Goal: Entertainment & Leisure: Consume media (video, audio)

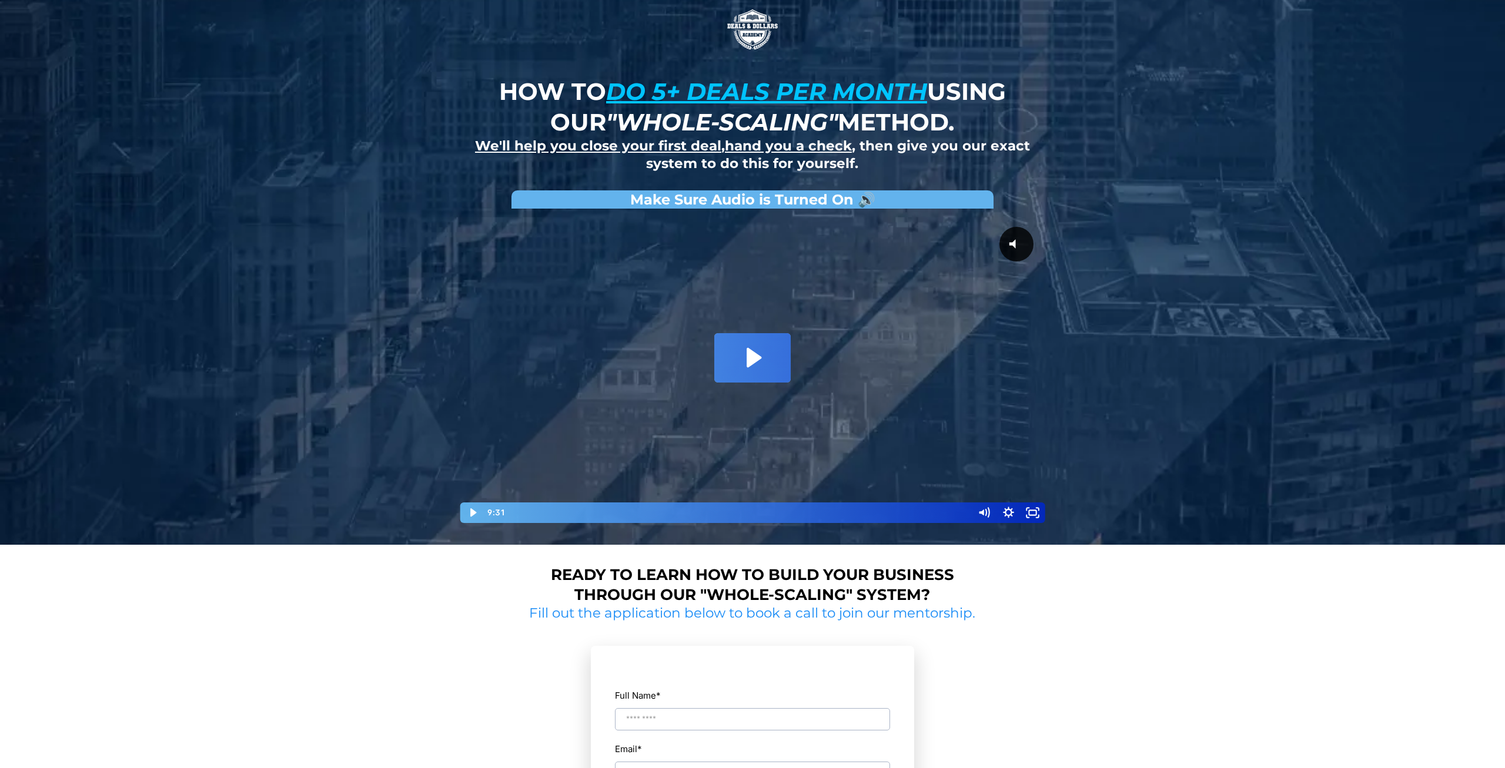
click at [774, 359] on icon "Play Video: David Choi - Whole-Scaling VSL V.2 (short)" at bounding box center [752, 357] width 76 height 49
click at [745, 397] on div at bounding box center [752, 370] width 588 height 310
click at [753, 363] on div at bounding box center [752, 370] width 588 height 310
click at [743, 350] on div at bounding box center [752, 370] width 588 height 310
click at [743, 353] on div at bounding box center [752, 370] width 588 height 310
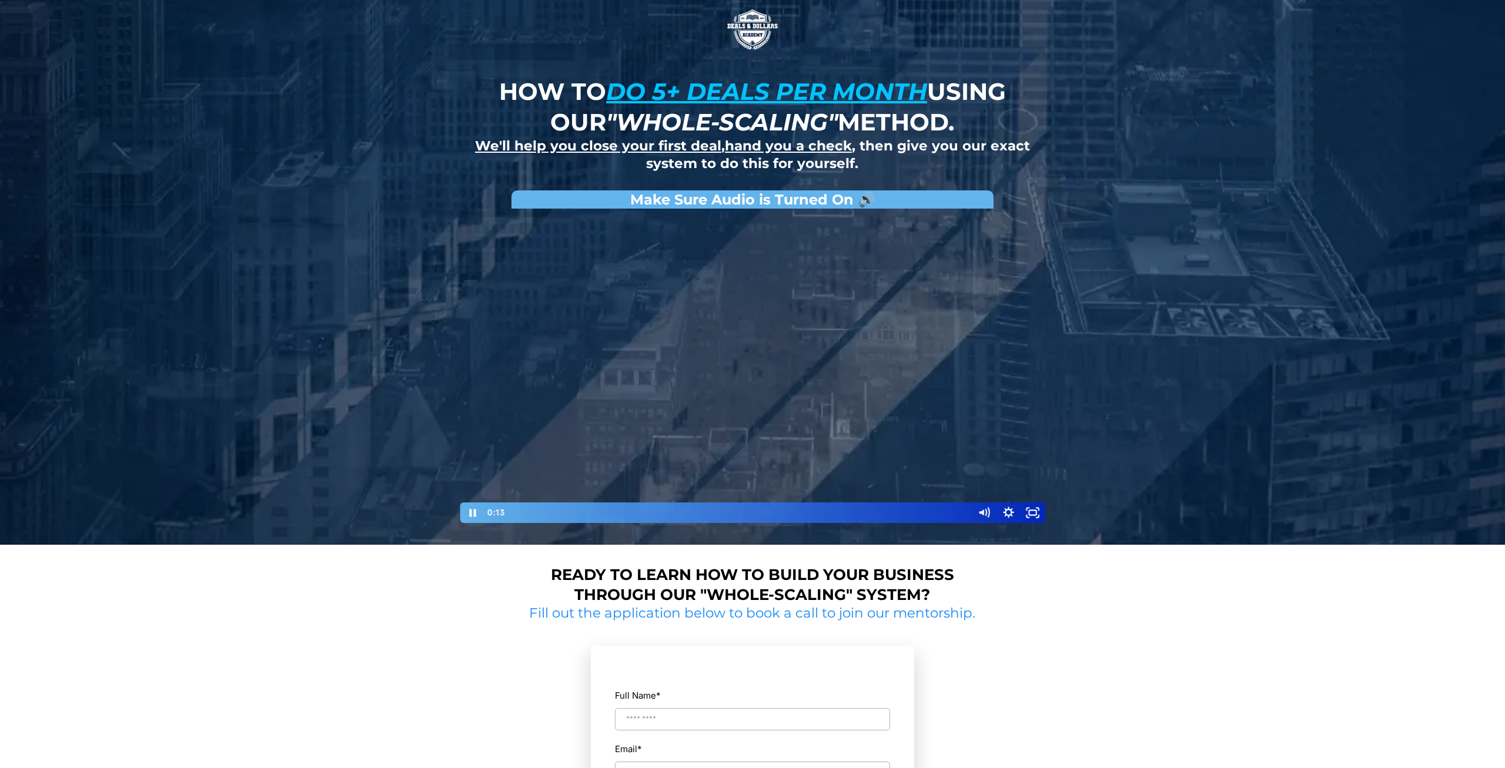
click at [706, 283] on div at bounding box center [752, 370] width 588 height 310
click at [695, 289] on div at bounding box center [752, 370] width 588 height 310
click at [531, 513] on div "Playbar" at bounding box center [533, 512] width 7 height 7
click at [528, 514] on div "0:19" at bounding box center [739, 512] width 453 height 21
click at [272, 431] on div "How to do 5+ deals per month using our "whole-scaling" method. We'll help you c…" at bounding box center [752, 272] width 1505 height 545
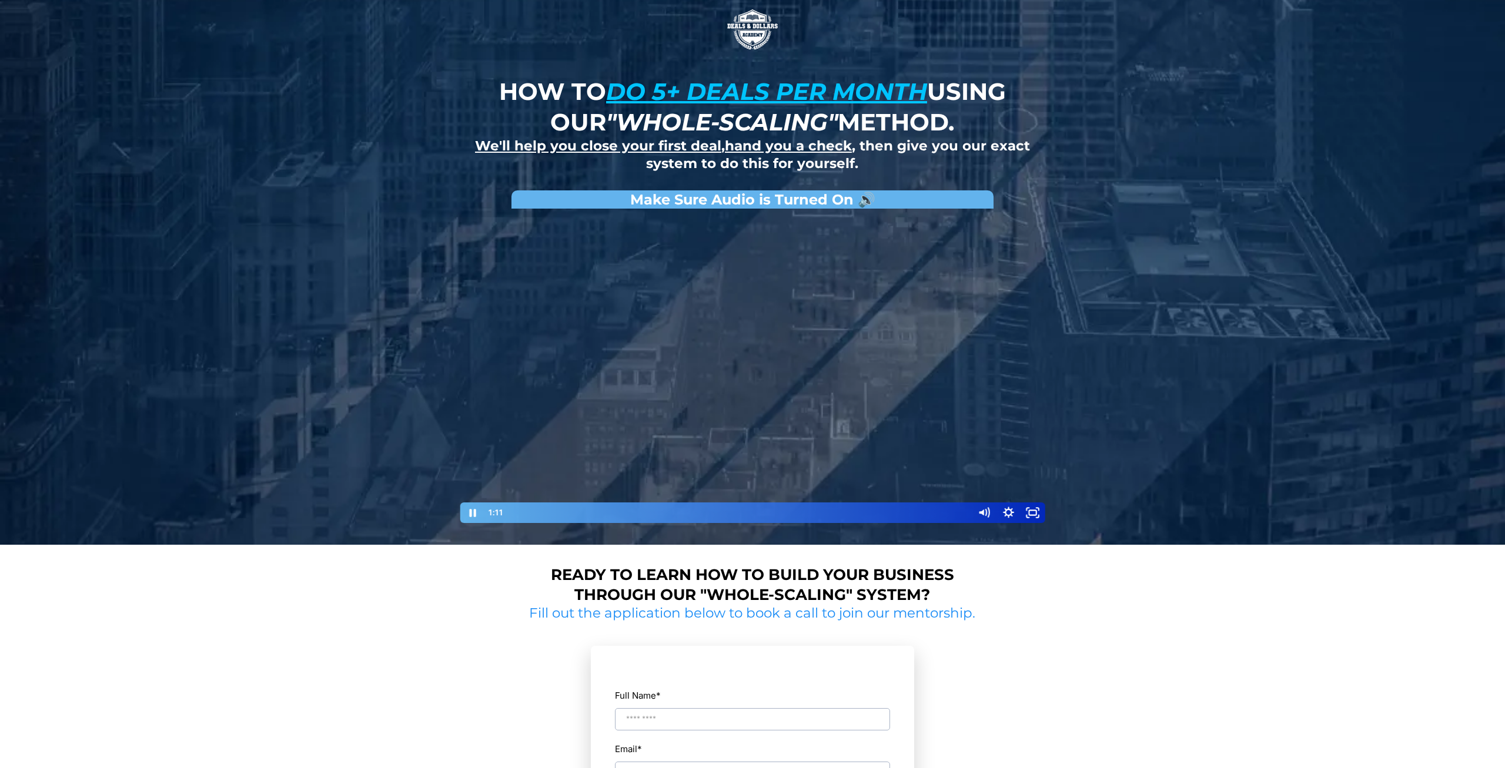
click at [879, 350] on div at bounding box center [752, 370] width 588 height 310
click at [1031, 512] on icon "Fullscreen" at bounding box center [1032, 512] width 25 height 21
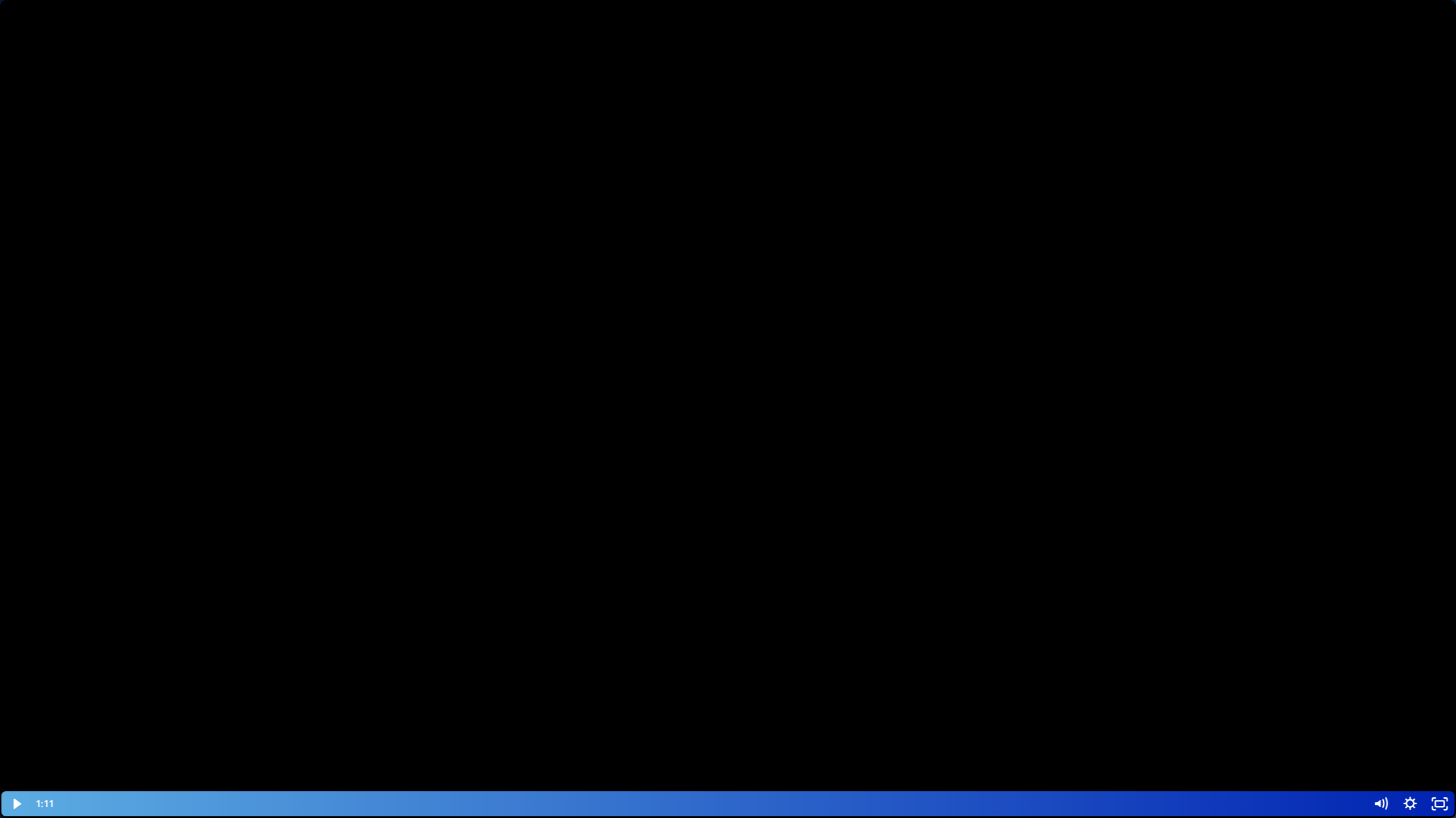
click at [1424, 743] on button "Unfullscreen" at bounding box center [1439, 804] width 30 height 25
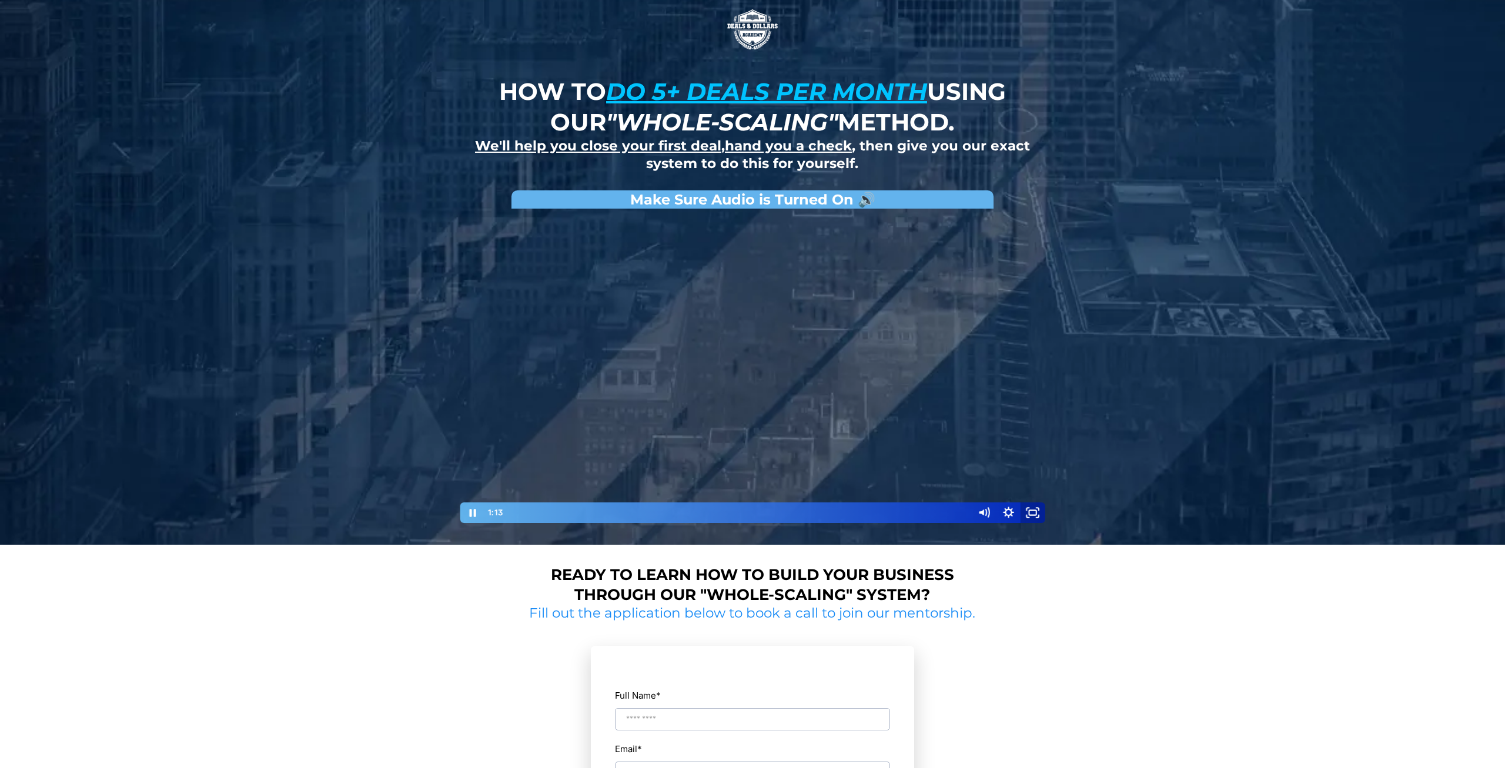
click at [1029, 512] on rect "Fullscreen" at bounding box center [1032, 512] width 7 height 5
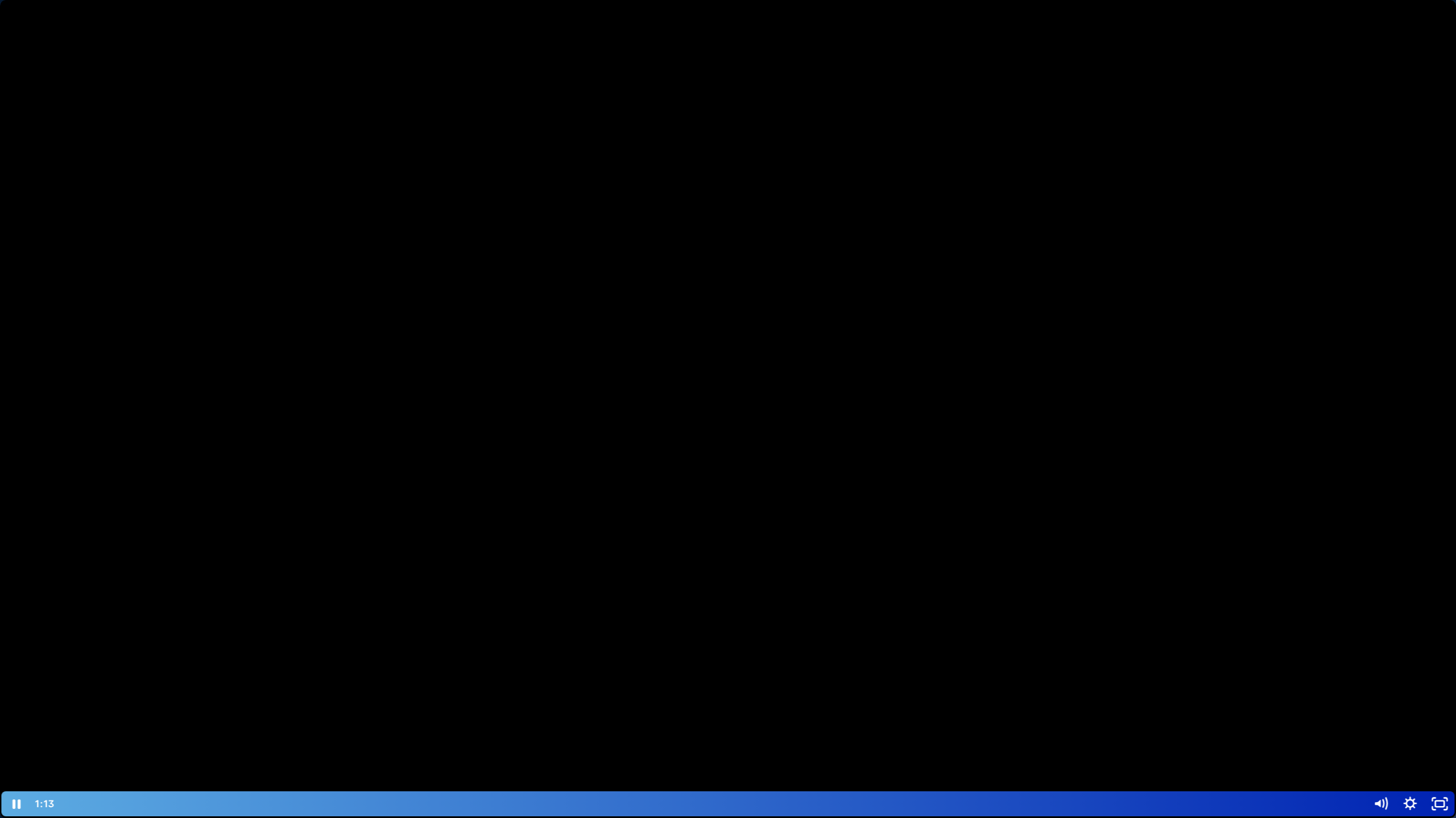
drag, startPoint x: 822, startPoint y: 500, endPoint x: 828, endPoint y: 499, distance: 6.1
click at [828, 499] on div at bounding box center [728, 409] width 1456 height 818
click at [816, 469] on div at bounding box center [728, 409] width 1456 height 818
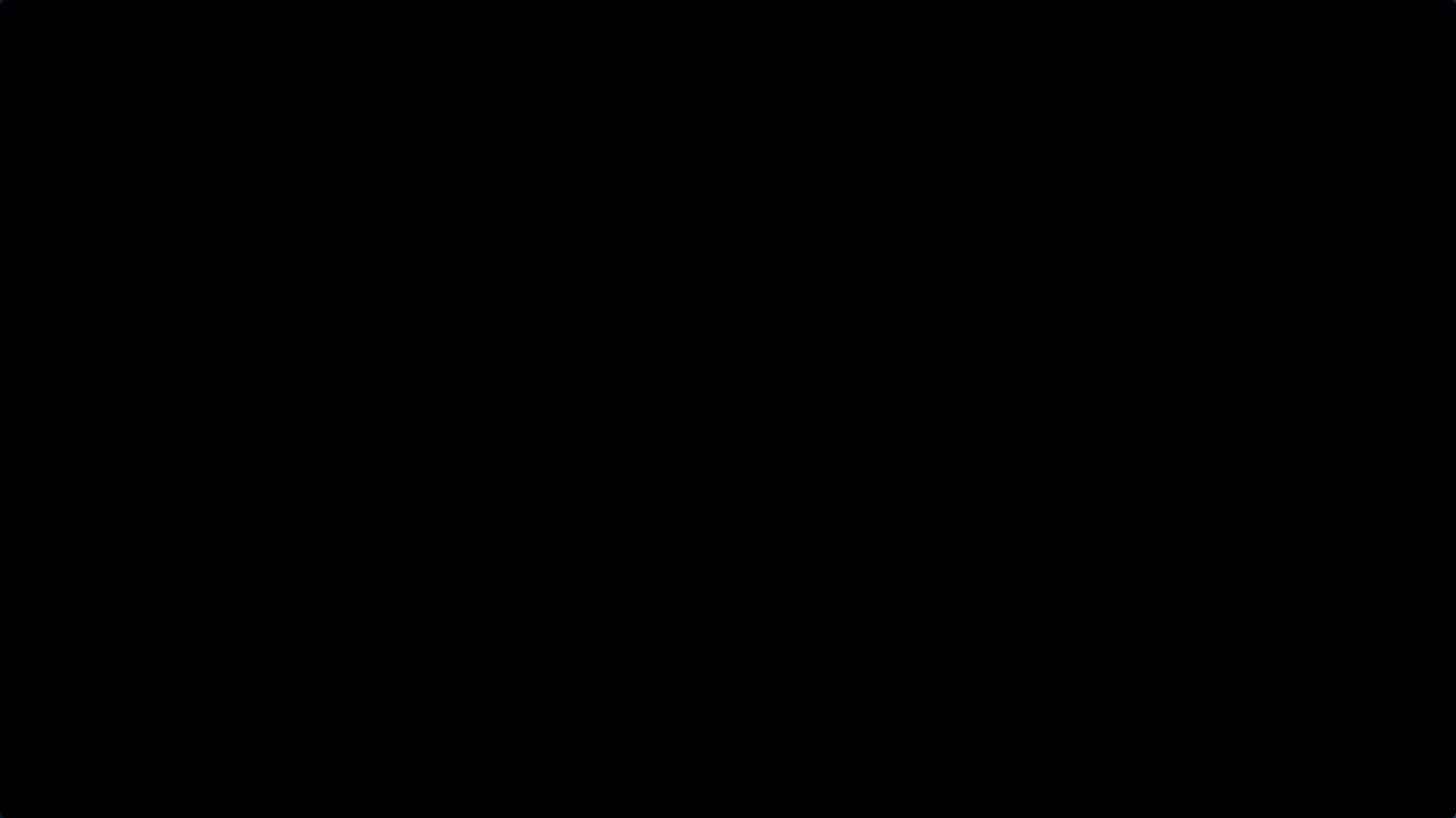
click at [0, 0] on button "Pause: David Choi - Whole-Scaling VSL V.2 (short)" at bounding box center [0, 0] width 1 height 1
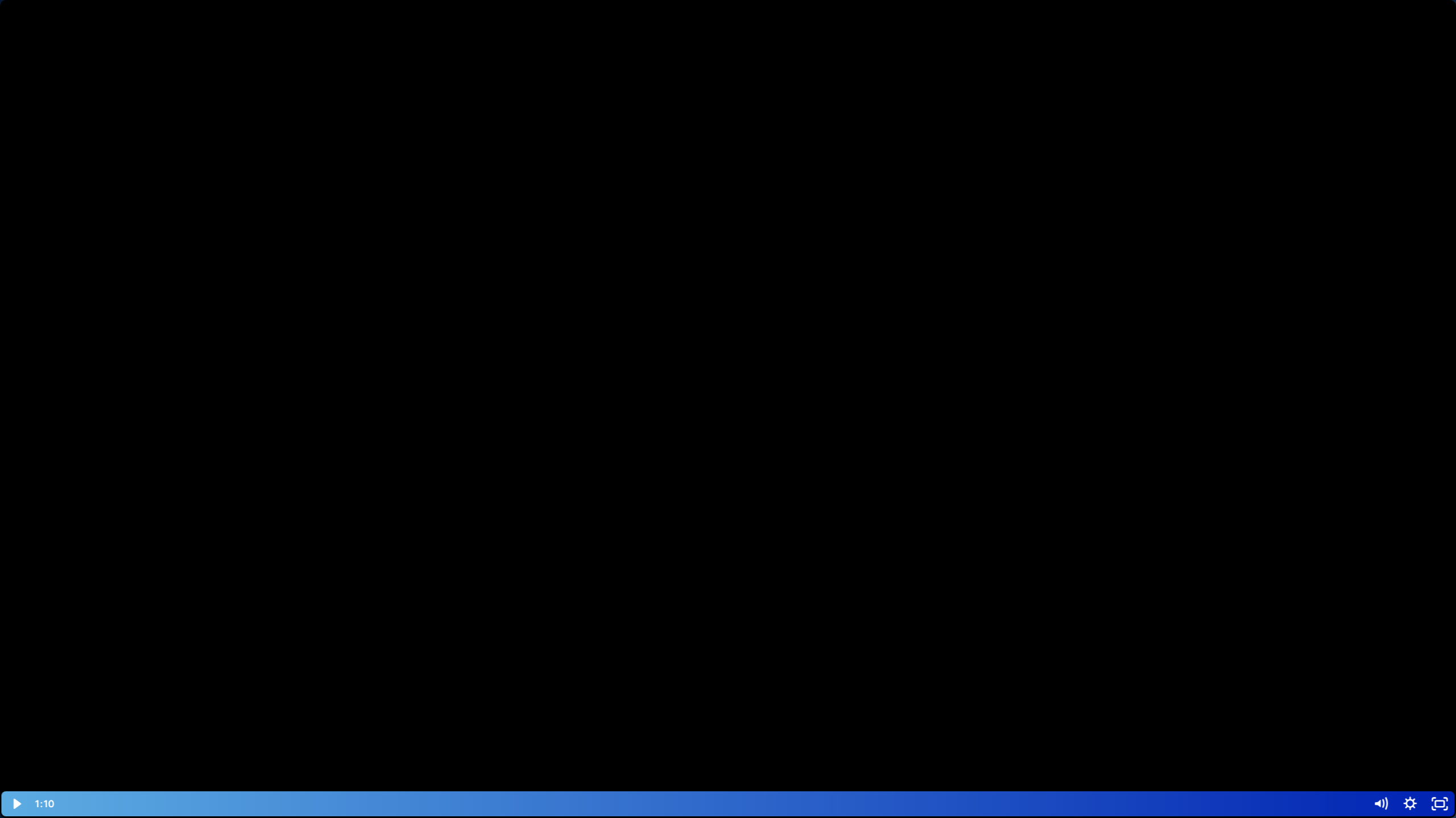
click at [0, 0] on button "Play Video: David Choi - Whole-Scaling VSL V.2 (short)" at bounding box center [0, 0] width 1 height 1
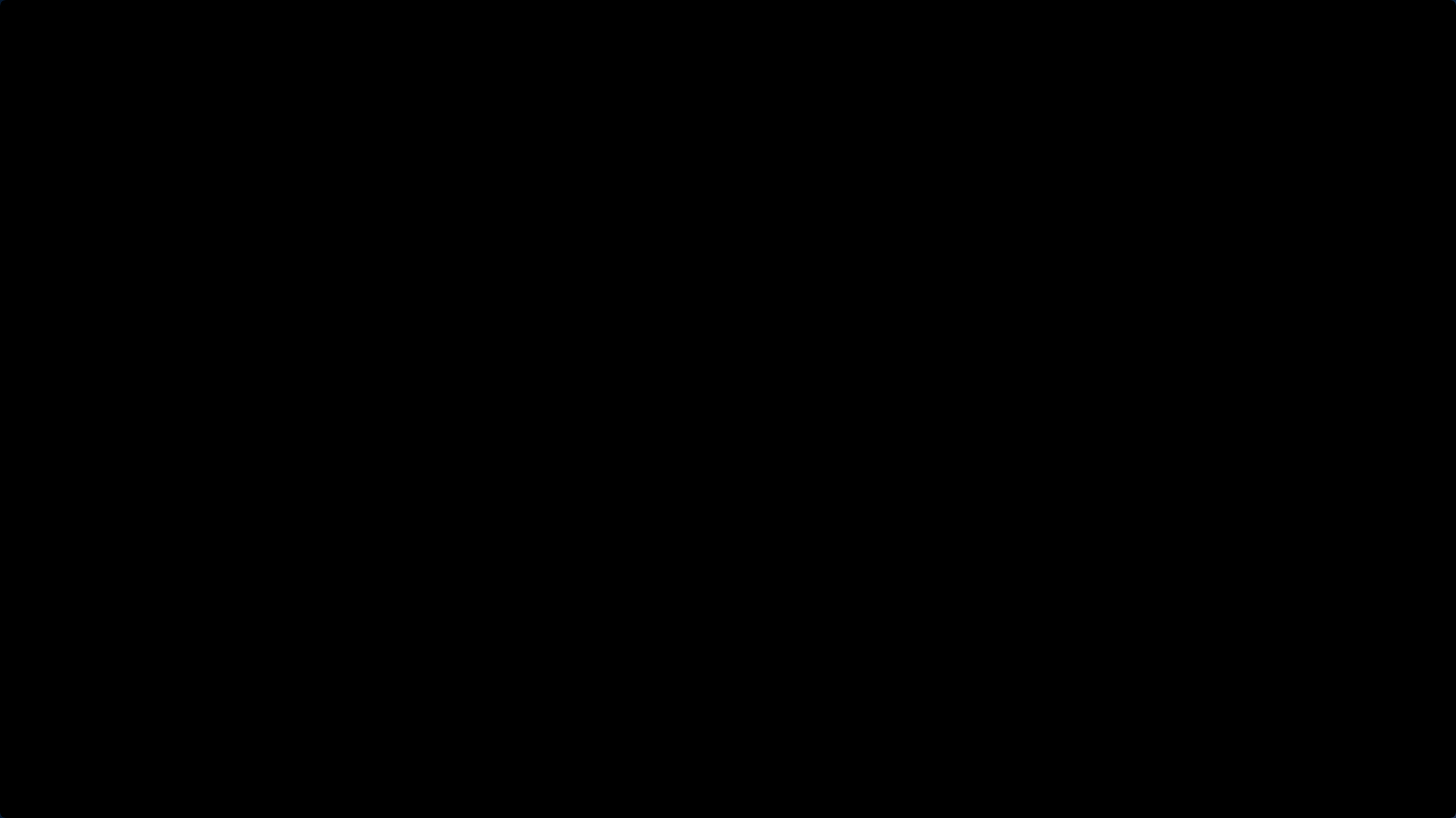
click at [0, 0] on button "Pause: David Choi - Whole-Scaling VSL V.2 (short)" at bounding box center [0, 0] width 1 height 1
click at [0, 0] on button "Play Video: David Choi - Whole-Scaling VSL V.2 (short)" at bounding box center [0, 0] width 1 height 1
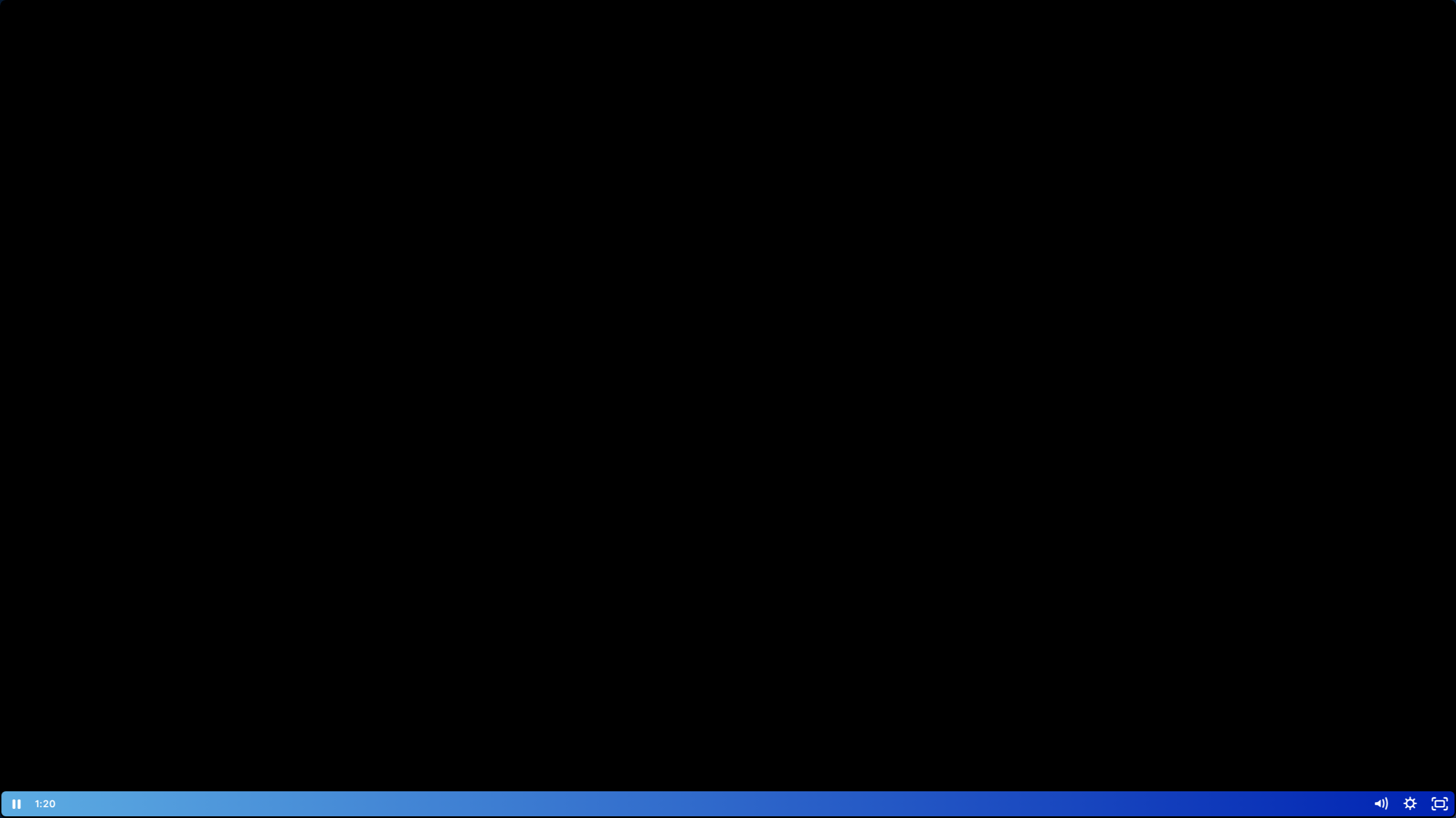
click at [0, 0] on button "Pause: David Choi - Whole-Scaling VSL V.2 (short)" at bounding box center [0, 0] width 1 height 1
click at [0, 0] on button "Play Video: David Choi - Whole-Scaling VSL V.2 (short)" at bounding box center [0, 0] width 1 height 1
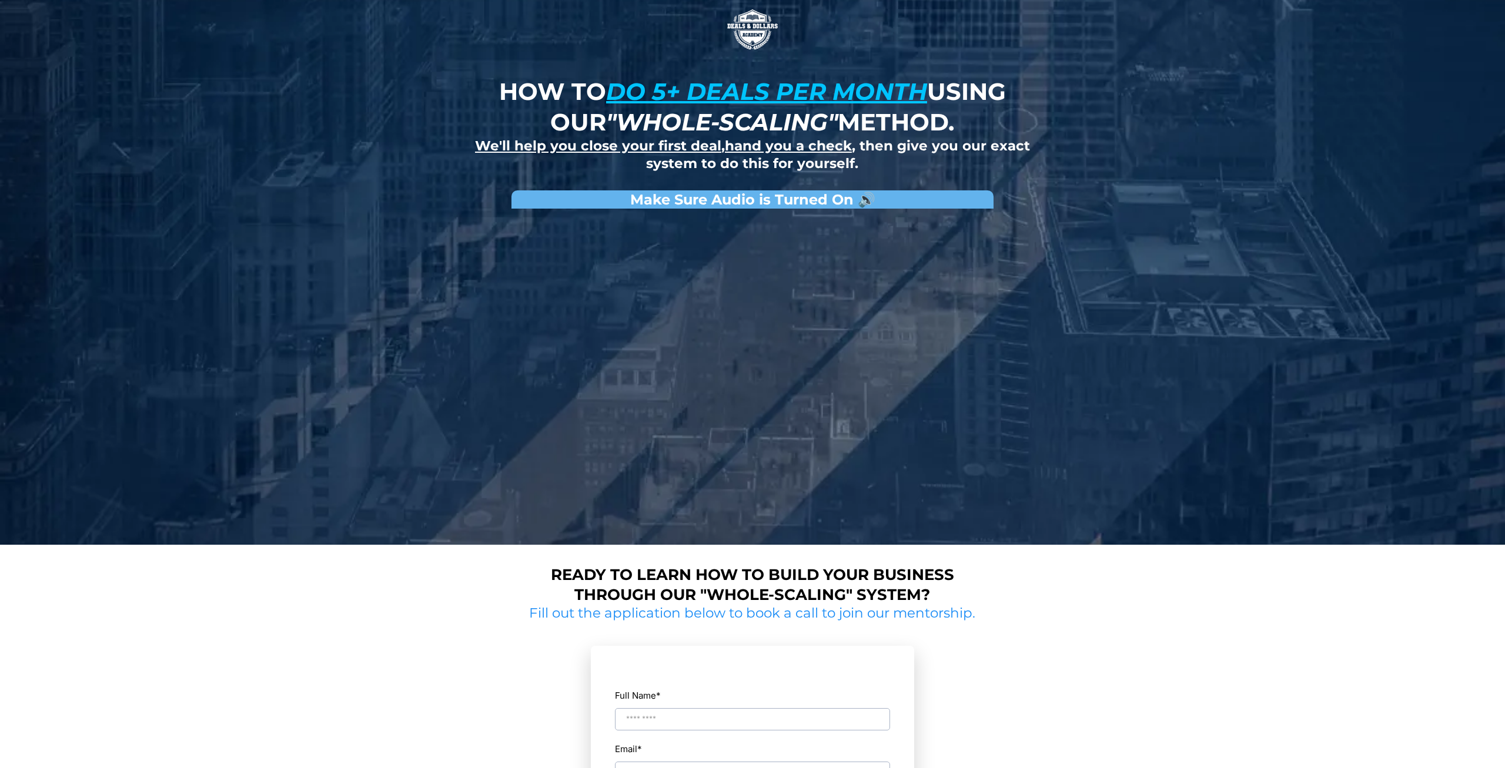
click at [432, 434] on div "How to do 5+ deals per month using our "whole-scaling" method. We'll help you c…" at bounding box center [752, 272] width 688 height 545
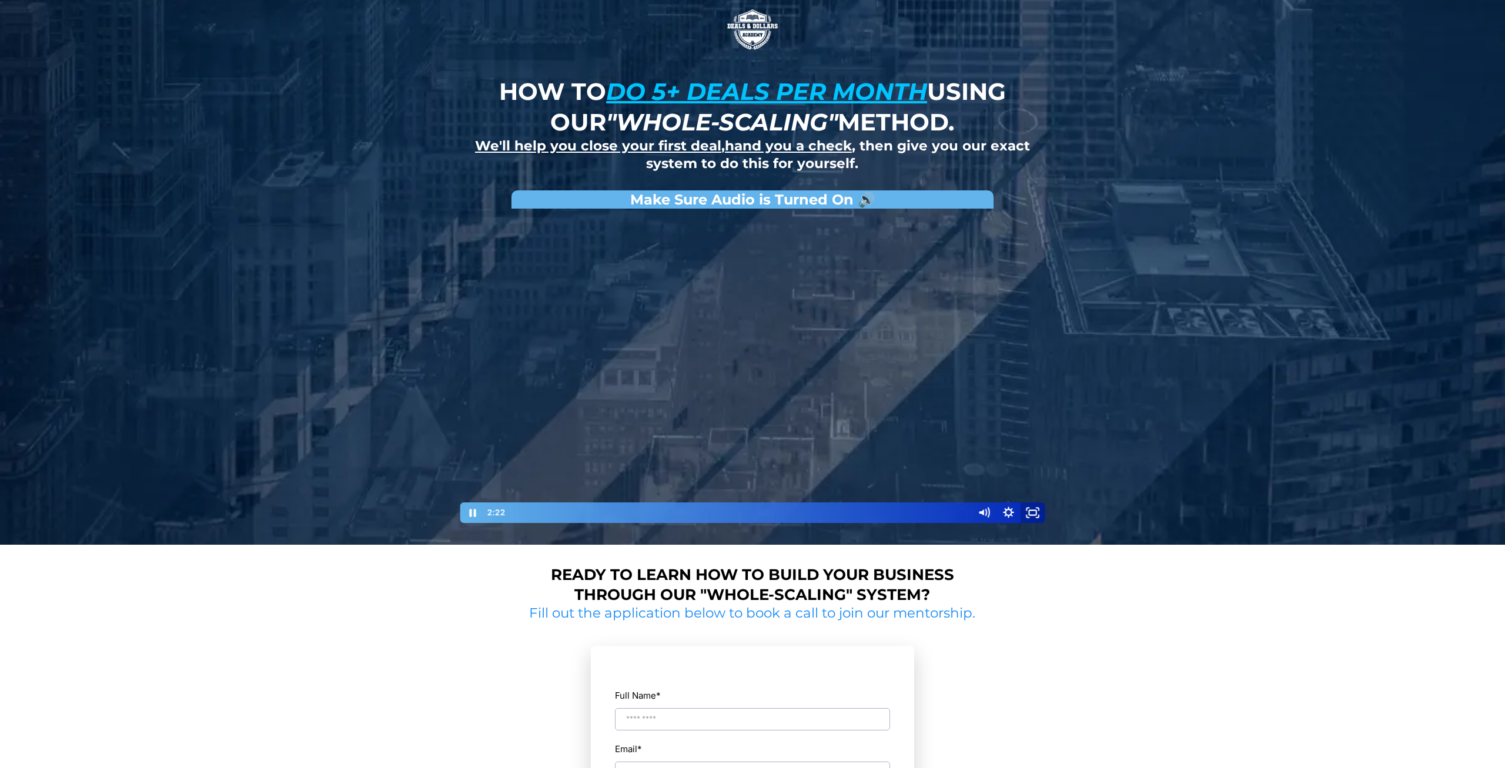
click at [1036, 509] on icon "Fullscreen" at bounding box center [1032, 512] width 25 height 21
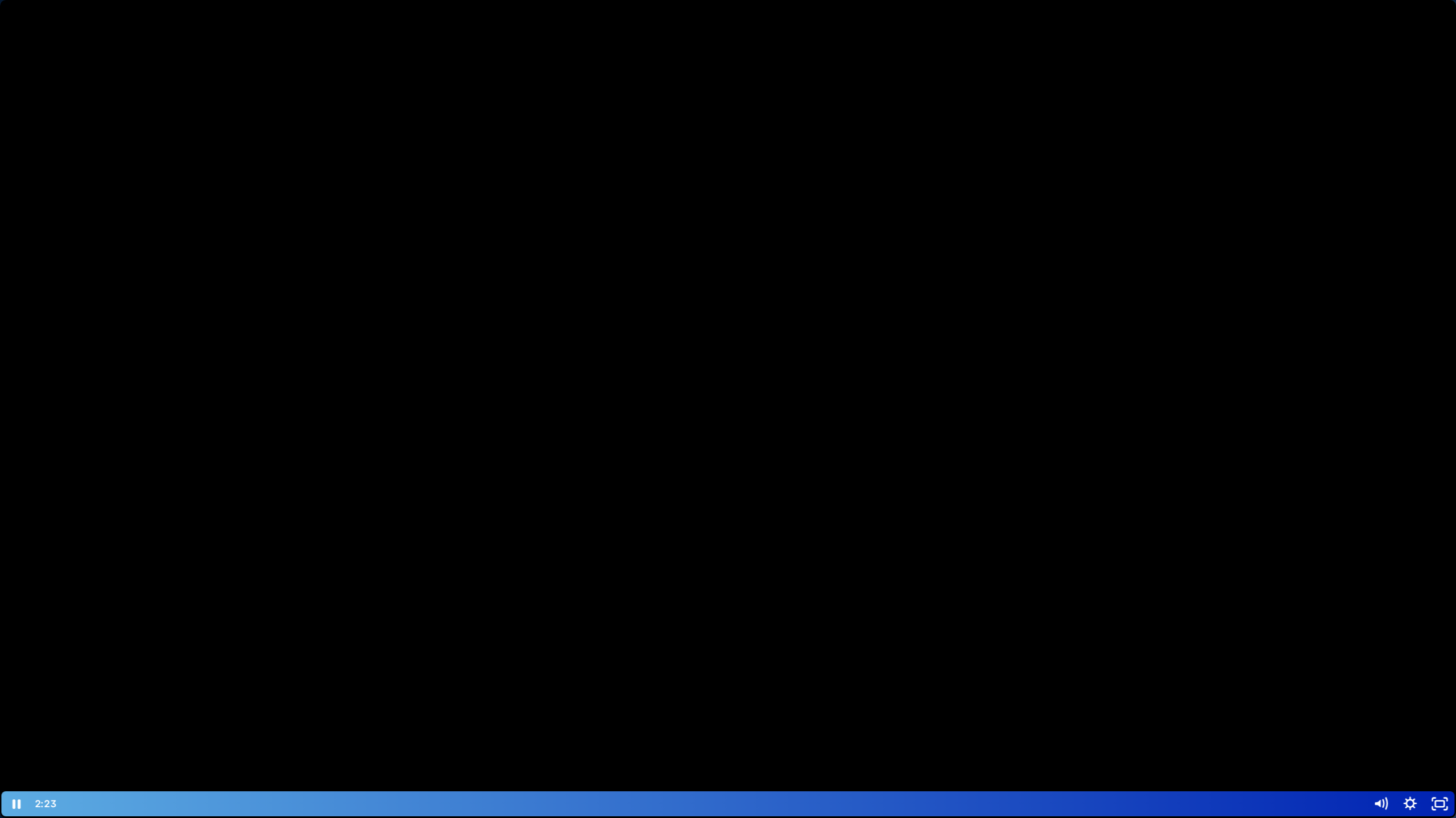
click at [858, 439] on div at bounding box center [728, 409] width 1456 height 818
click at [721, 435] on div at bounding box center [728, 409] width 1456 height 818
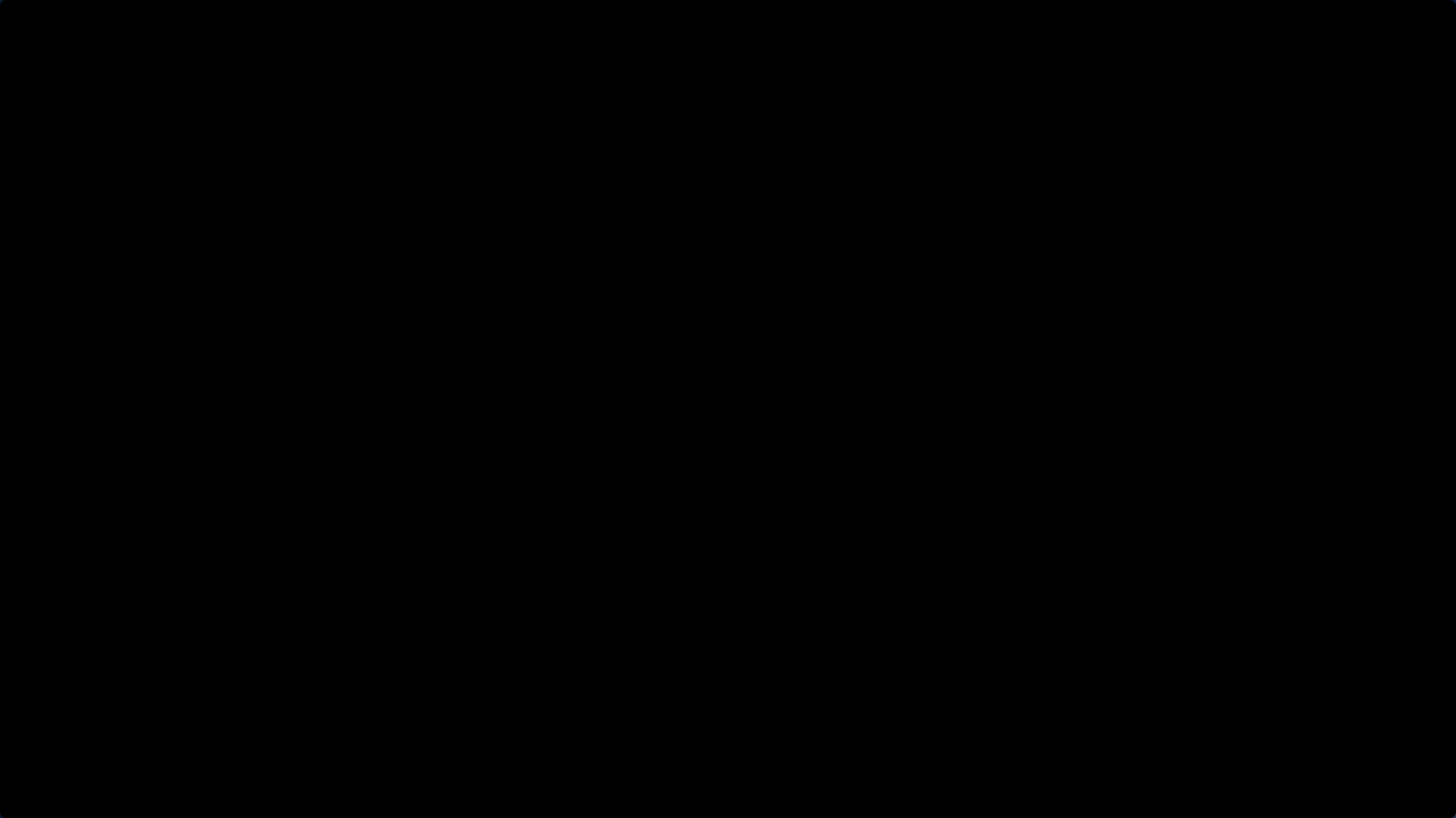
click at [721, 435] on div at bounding box center [728, 409] width 1456 height 818
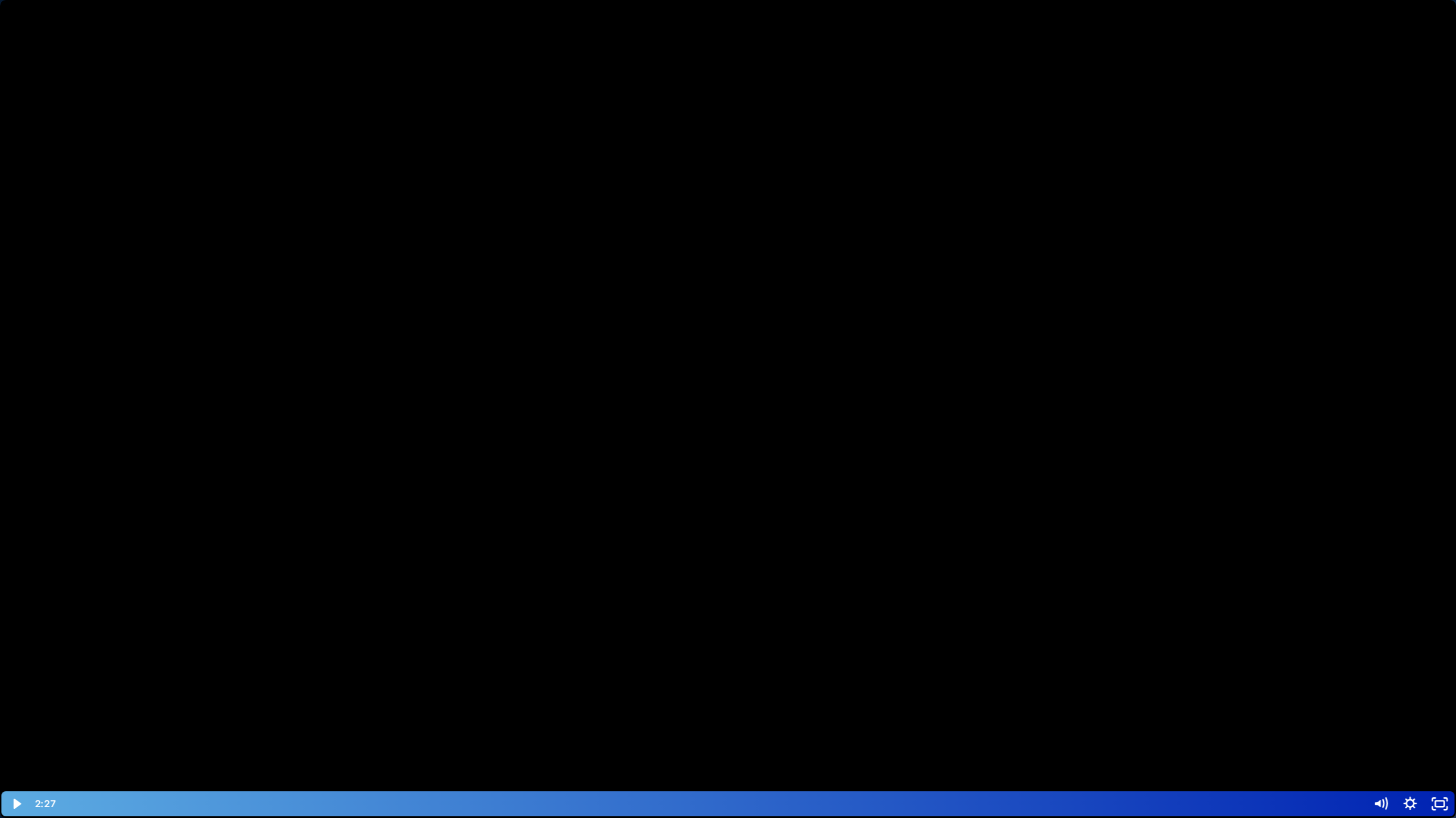
click at [439, 477] on div at bounding box center [728, 409] width 1456 height 818
click at [391, 743] on div "2:23" at bounding box center [711, 804] width 1292 height 25
click at [482, 622] on div at bounding box center [728, 409] width 1456 height 818
click at [0, 0] on button "Play Video: David Choi - Whole-Scaling VSL V.2 (short)" at bounding box center [0, 0] width 1 height 1
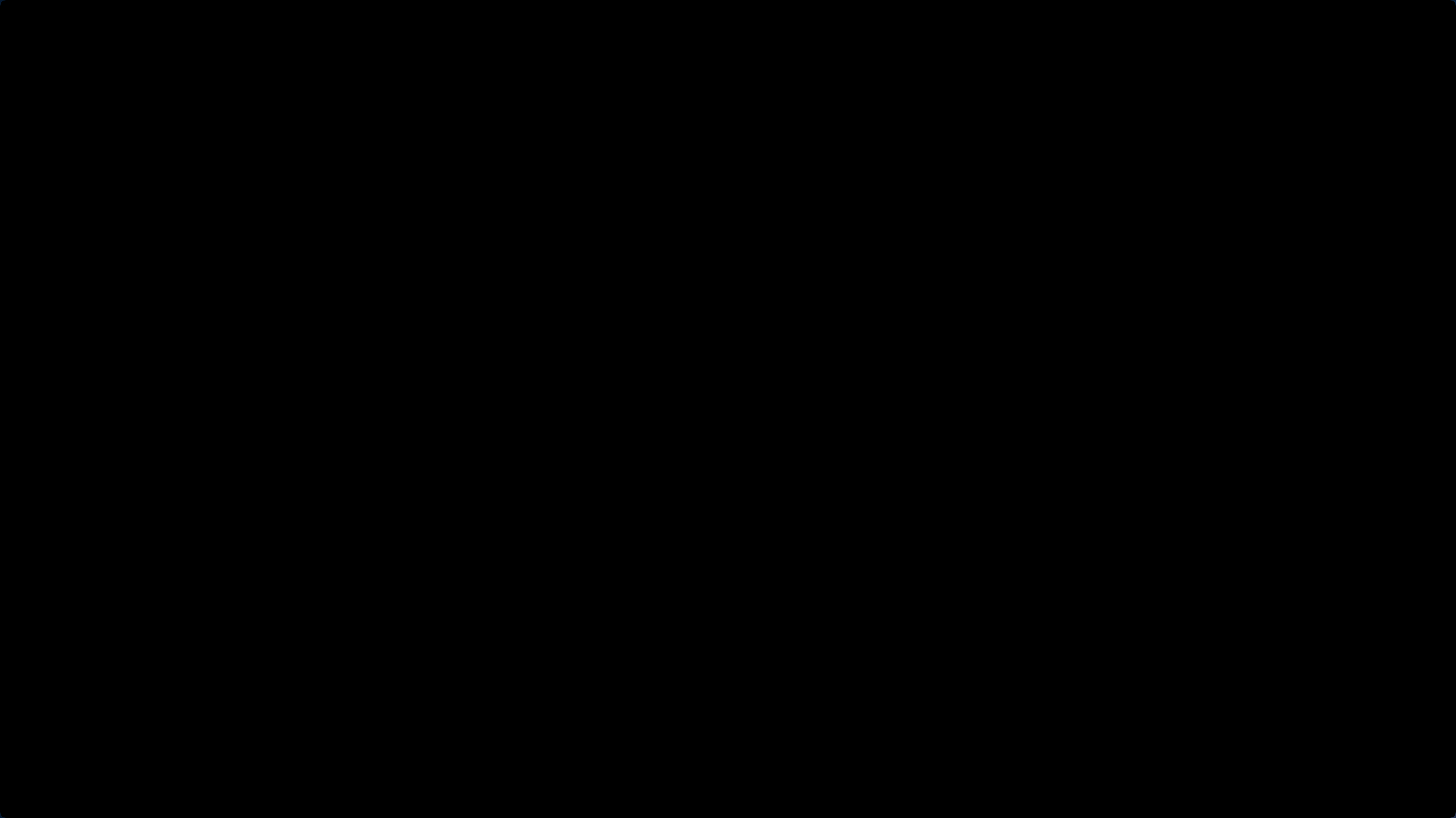
click at [0, 0] on button "Pause: David Choi - Whole-Scaling VSL V.2 (short)" at bounding box center [0, 0] width 1 height 1
click at [0, 0] on button "Play Video: David Choi - Whole-Scaling VSL V.2 (short)" at bounding box center [0, 0] width 1 height 1
click at [0, 0] on button "Pause: David Choi - Whole-Scaling VSL V.2 (short)" at bounding box center [0, 0] width 1 height 1
click at [0, 0] on button "Play Video: David Choi - Whole-Scaling VSL V.2 (short)" at bounding box center [0, 0] width 1 height 1
click at [0, 0] on button "Pause: David Choi - Whole-Scaling VSL V.2 (short)" at bounding box center [0, 0] width 1 height 1
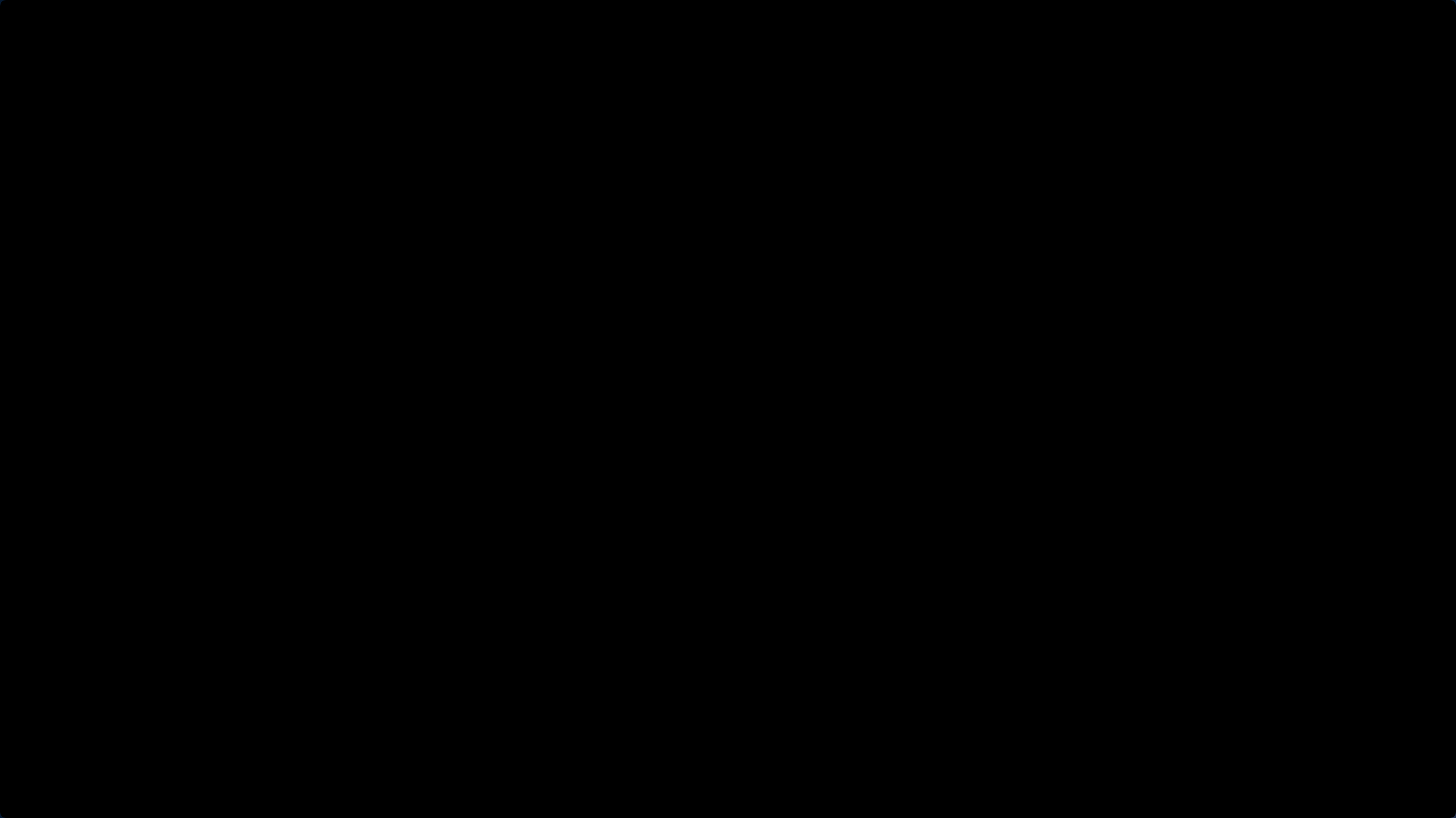
click at [0, 0] on button "Play Video: David Choi - Whole-Scaling VSL V.2 (short)" at bounding box center [0, 0] width 1 height 1
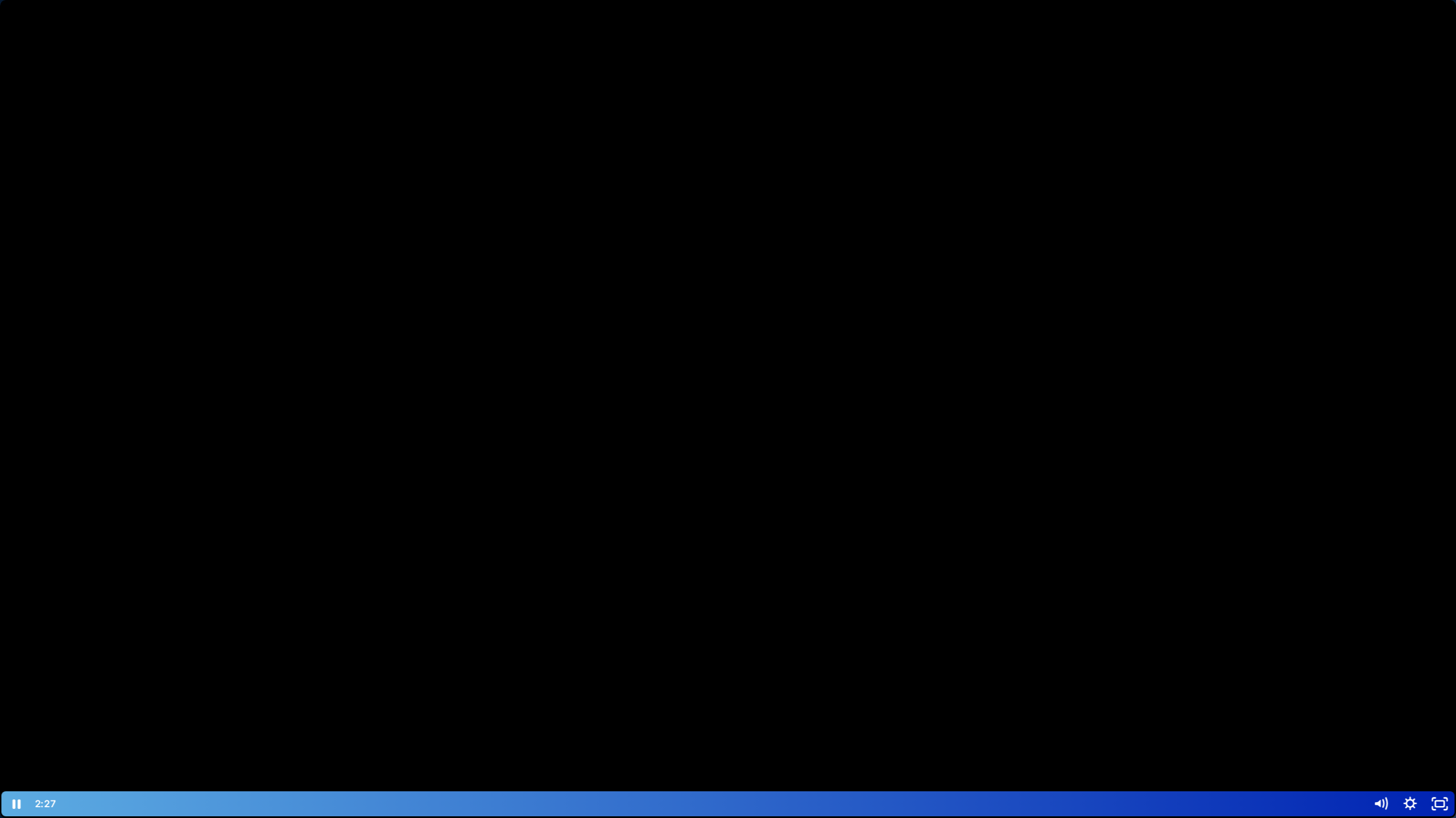
click at [0, 0] on button "Pause: David Choi - Whole-Scaling VSL V.2 (short)" at bounding box center [0, 0] width 1 height 1
click at [0, 0] on button "Play Video: David Choi - Whole-Scaling VSL V.2 (short)" at bounding box center [0, 0] width 1 height 1
click at [0, 0] on button "Pause: David Choi - Whole-Scaling VSL V.2 (short)" at bounding box center [0, 0] width 1 height 1
click at [0, 0] on button "Play Video: David Choi - Whole-Scaling VSL V.2 (short)" at bounding box center [0, 0] width 1 height 1
click at [0, 0] on button "Pause: David Choi - Whole-Scaling VSL V.2 (short)" at bounding box center [0, 0] width 1 height 1
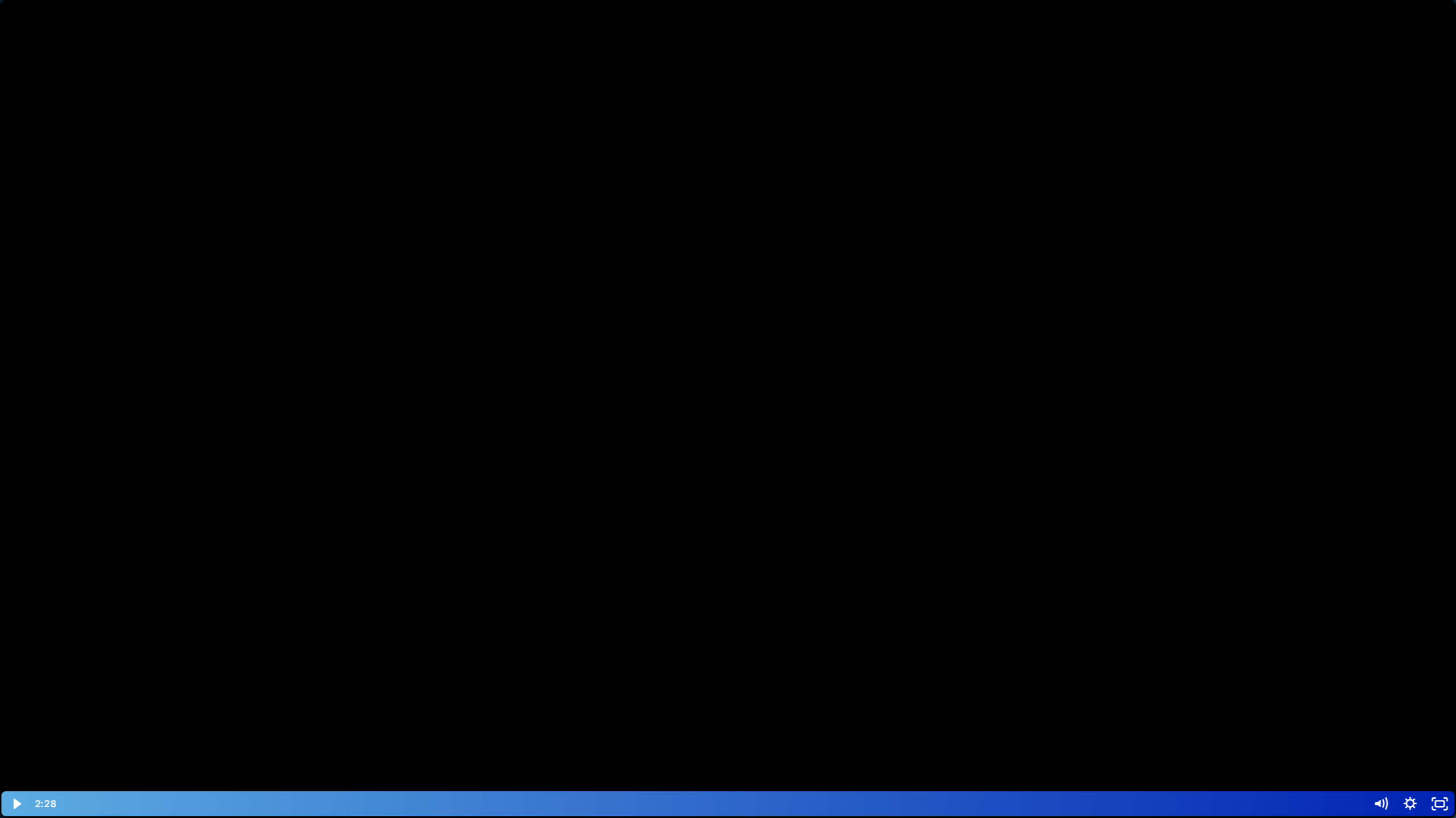
click at [0, 0] on button "Play Video: David Choi - Whole-Scaling VSL V.2 (short)" at bounding box center [0, 0] width 1 height 1
click at [0, 0] on button "Pause: David Choi - Whole-Scaling VSL V.2 (short)" at bounding box center [0, 0] width 1 height 1
click at [700, 338] on div at bounding box center [728, 409] width 1456 height 818
click at [0, 0] on button "Pause: David Choi - Whole-Scaling VSL V.2 (short)" at bounding box center [0, 0] width 1 height 1
click at [0, 0] on button "Play Video: David Choi - Whole-Scaling VSL V.2 (short)" at bounding box center [0, 0] width 1 height 1
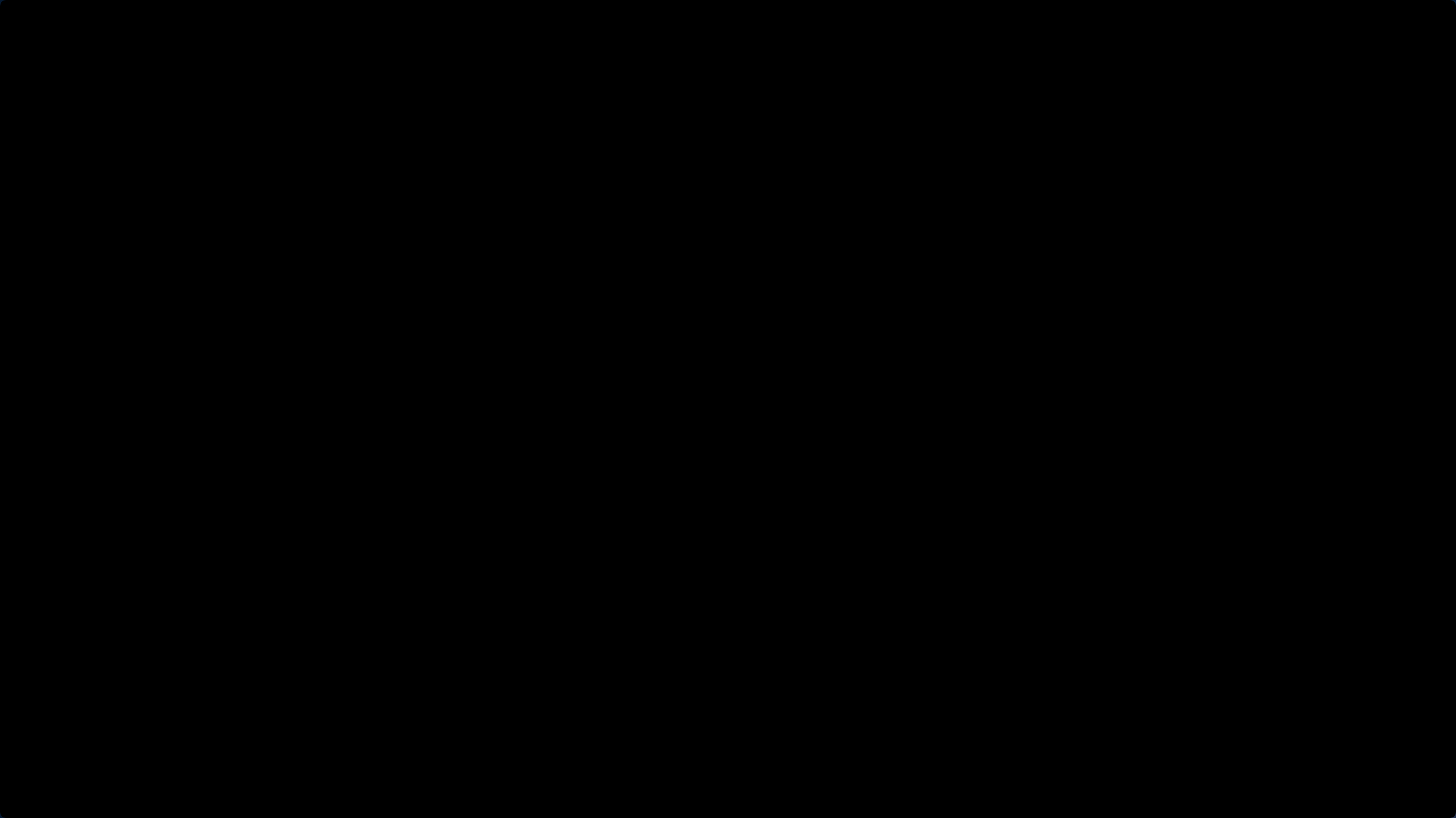
click at [0, 0] on button "Pause: David Choi - Whole-Scaling VSL V.2 (short)" at bounding box center [0, 0] width 1 height 1
click at [0, 0] on button "Play Video: David Choi - Whole-Scaling VSL V.2 (short)" at bounding box center [0, 0] width 1 height 1
click at [0, 0] on button "Pause: David Choi - Whole-Scaling VSL V.2 (short)" at bounding box center [0, 0] width 1 height 1
click at [0, 0] on button "Play Video: David Choi - Whole-Scaling VSL V.2 (short)" at bounding box center [0, 0] width 1 height 1
click at [0, 0] on button "Pause: David Choi - Whole-Scaling VSL V.2 (short)" at bounding box center [0, 0] width 1 height 1
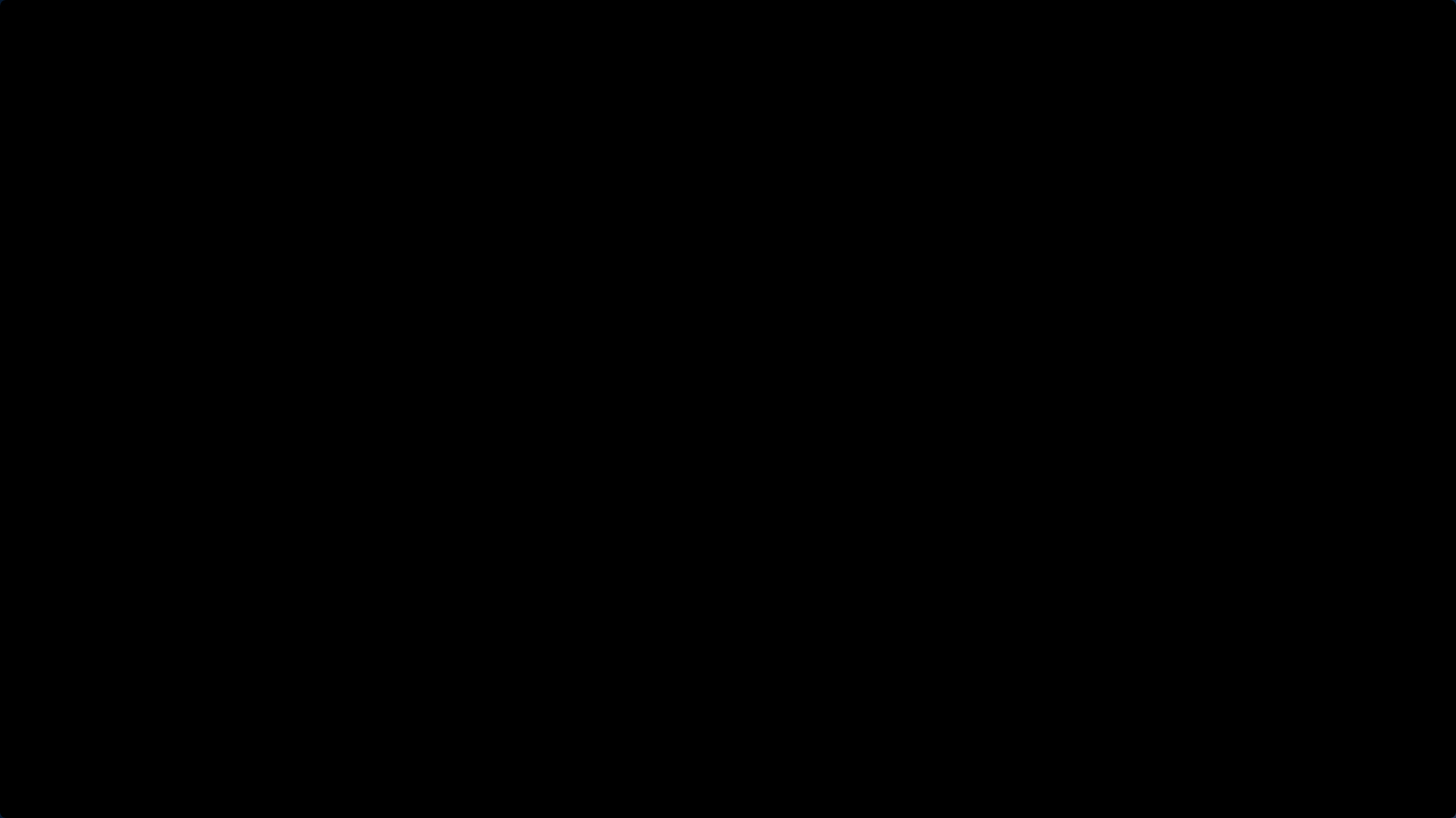
click at [0, 0] on button "Play Video: David Choi - Whole-Scaling VSL V.2 (short)" at bounding box center [0, 0] width 1 height 1
click at [0, 0] on button "Pause: David Choi - Whole-Scaling VSL V.2 (short)" at bounding box center [0, 0] width 1 height 1
click at [0, 0] on button "Play Video: David Choi - Whole-Scaling VSL V.2 (short)" at bounding box center [0, 0] width 1 height 1
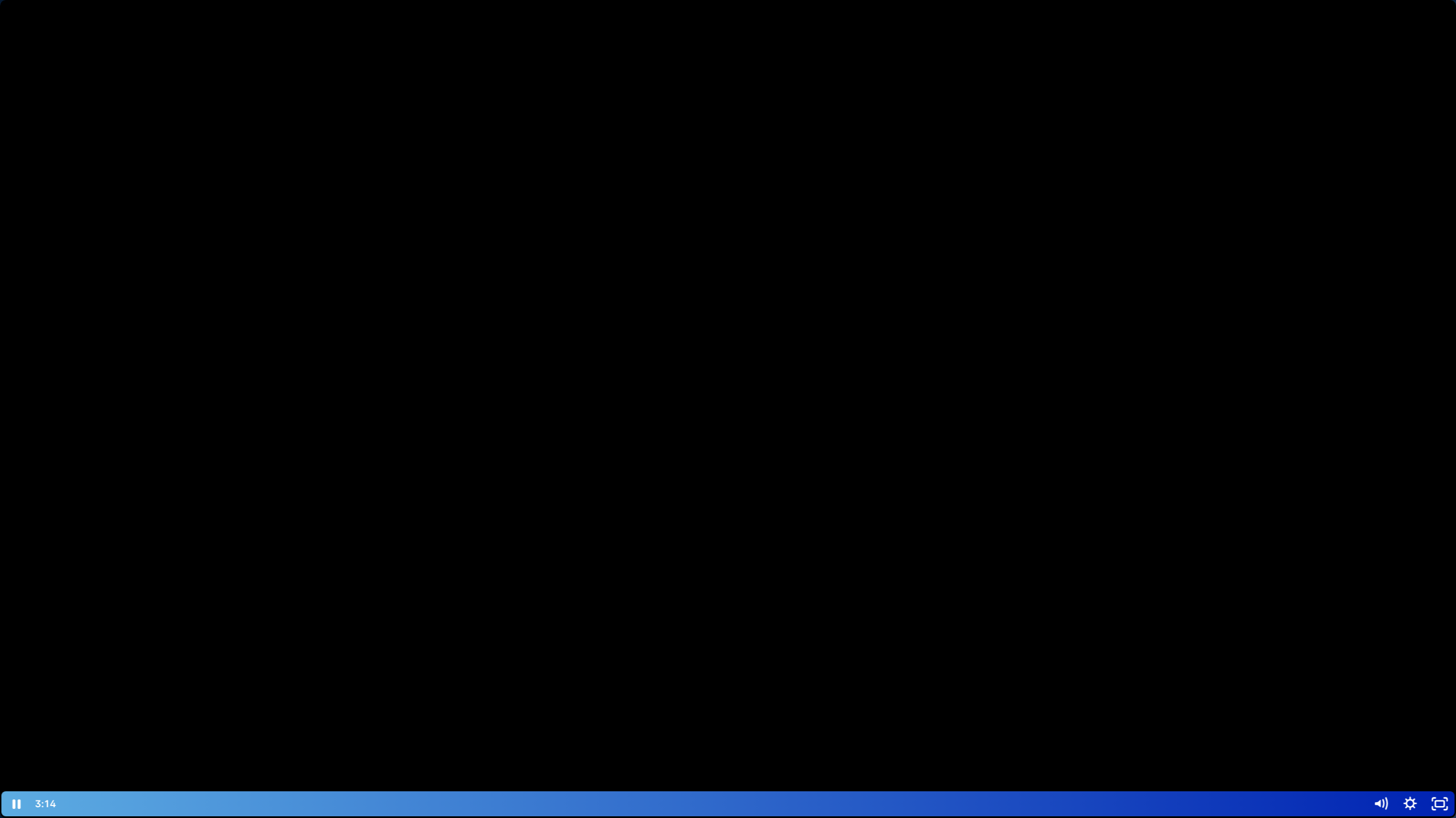
click at [0, 0] on button "Pause: David Choi - Whole-Scaling VSL V.2 (short)" at bounding box center [0, 0] width 1 height 1
click at [0, 0] on button "Play Video: David Choi - Whole-Scaling VSL V.2 (short)" at bounding box center [0, 0] width 1 height 1
click at [0, 0] on button "Pause: David Choi - Whole-Scaling VSL V.2 (short)" at bounding box center [0, 0] width 1 height 1
click at [0, 0] on button "Play Video: David Choi - Whole-Scaling VSL V.2 (short)" at bounding box center [0, 0] width 1 height 1
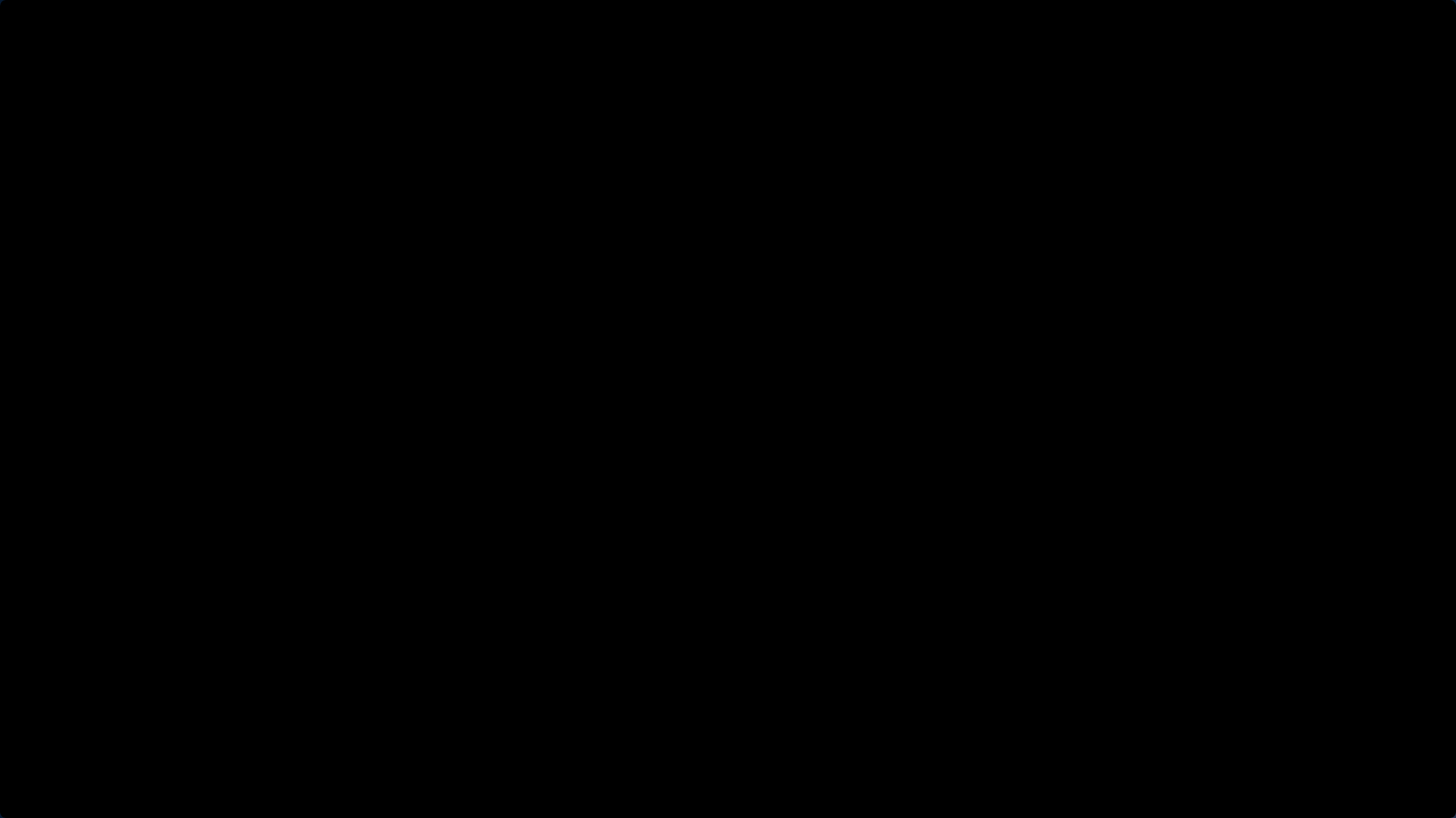
click at [0, 0] on button "Pause: David Choi - Whole-Scaling VSL V.2 (short)" at bounding box center [0, 0] width 1 height 1
click at [0, 0] on button "Play Video: David Choi - Whole-Scaling VSL V.2 (short)" at bounding box center [0, 0] width 1 height 1
click at [0, 0] on button "Pause: David Choi - Whole-Scaling VSL V.2 (short)" at bounding box center [0, 0] width 1 height 1
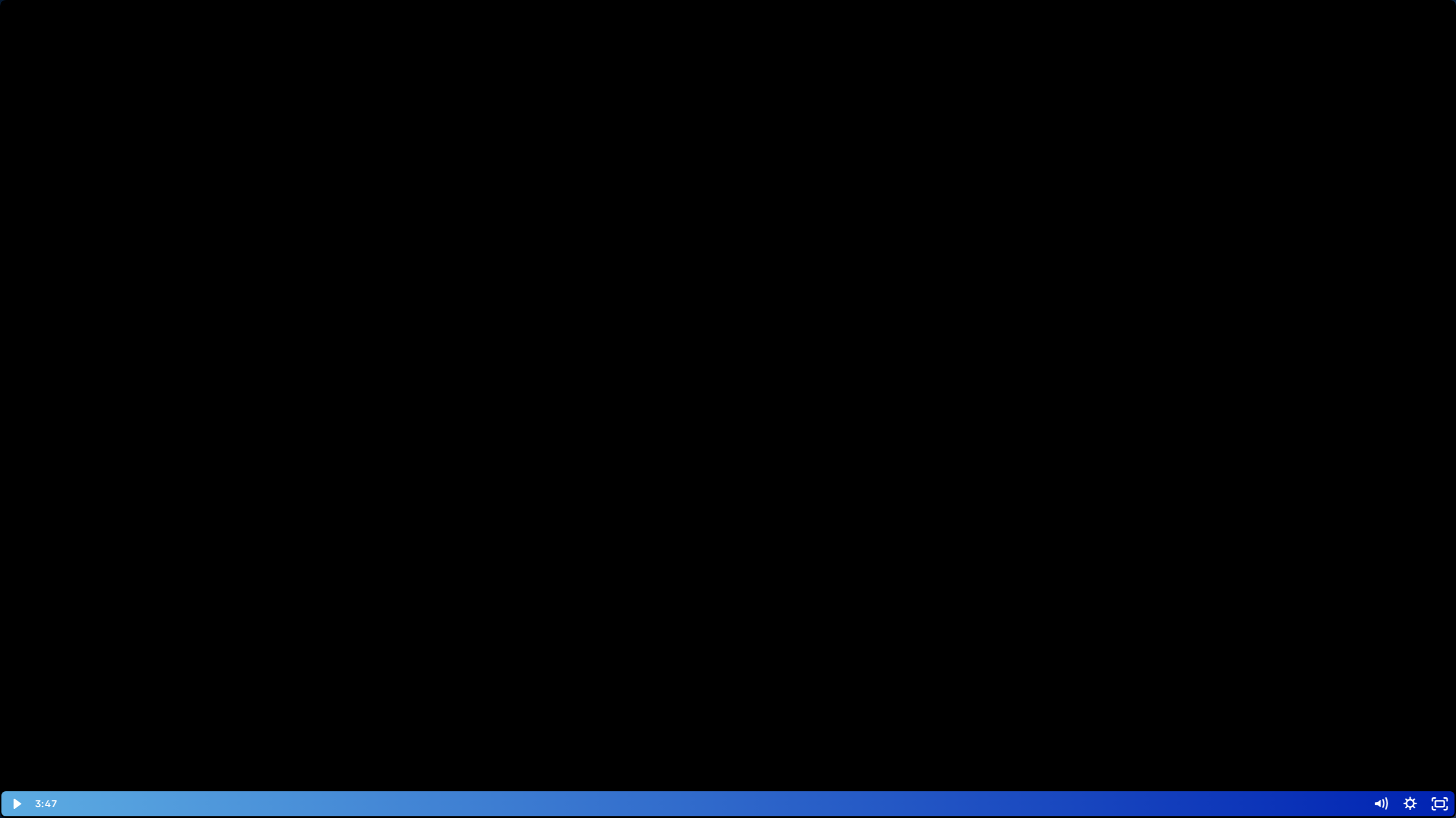
click at [279, 410] on div at bounding box center [728, 409] width 1456 height 818
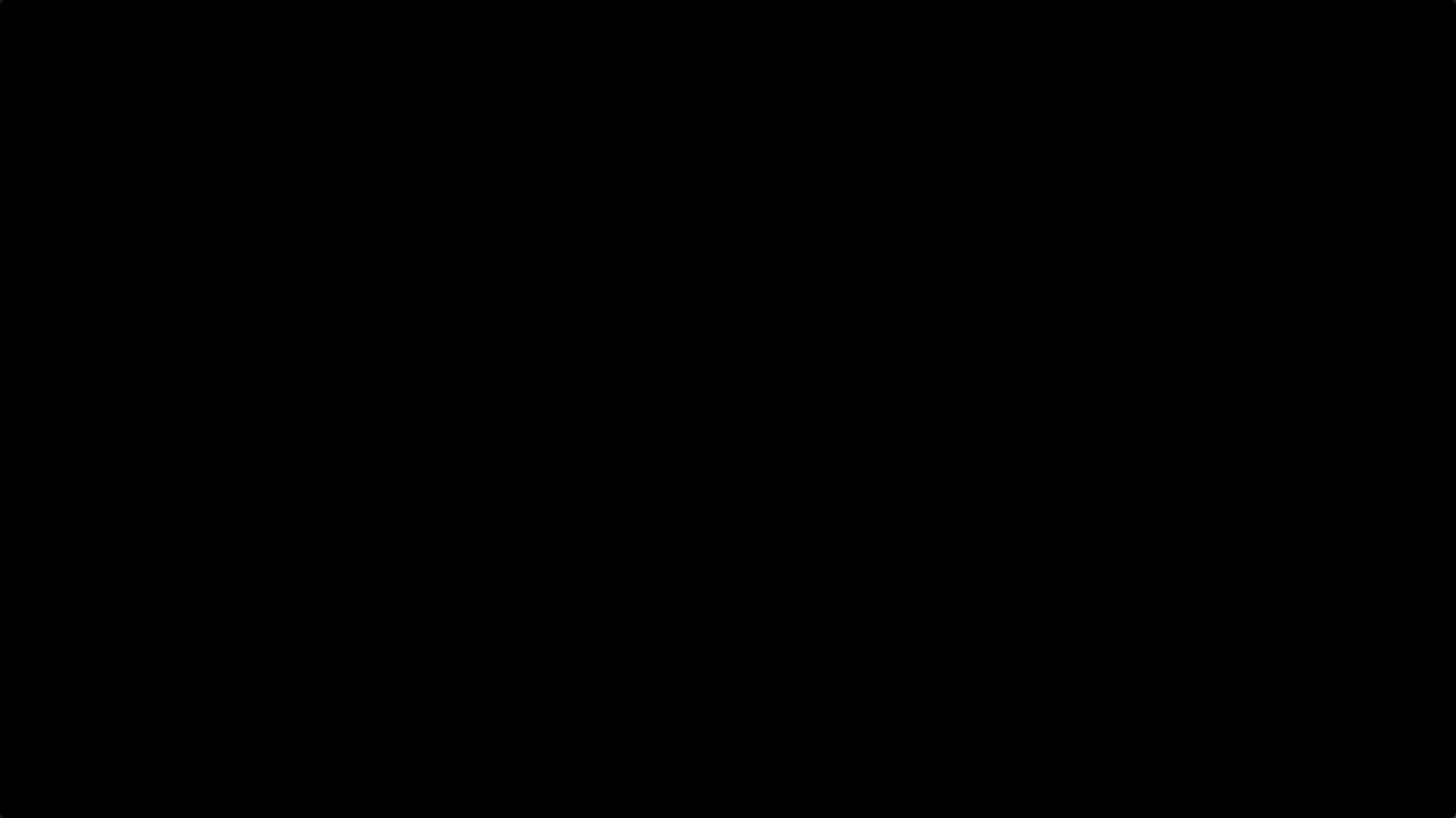
click at [0, 0] on button "Pause: David Choi - Whole-Scaling VSL V.2 (short)" at bounding box center [0, 0] width 1 height 1
click at [0, 0] on button "Play Video: David Choi - Whole-Scaling VSL V.2 (short)" at bounding box center [0, 0] width 1 height 1
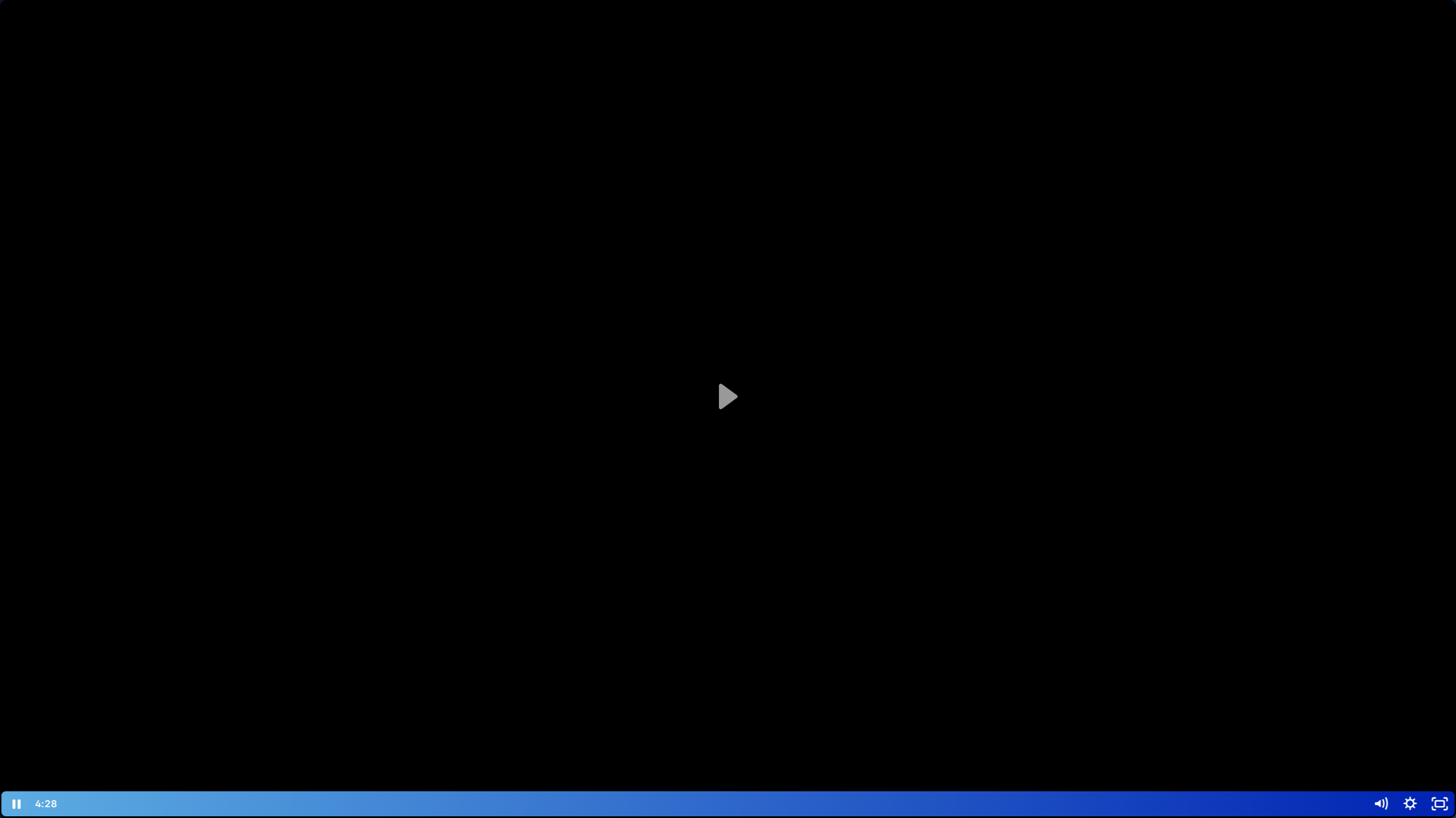
click at [0, 0] on button "Pause: David Choi - Whole-Scaling VSL V.2 (short)" at bounding box center [0, 0] width 1 height 1
click at [0, 0] on button "Play Video: David Choi - Whole-Scaling VSL V.2 (short)" at bounding box center [0, 0] width 1 height 1
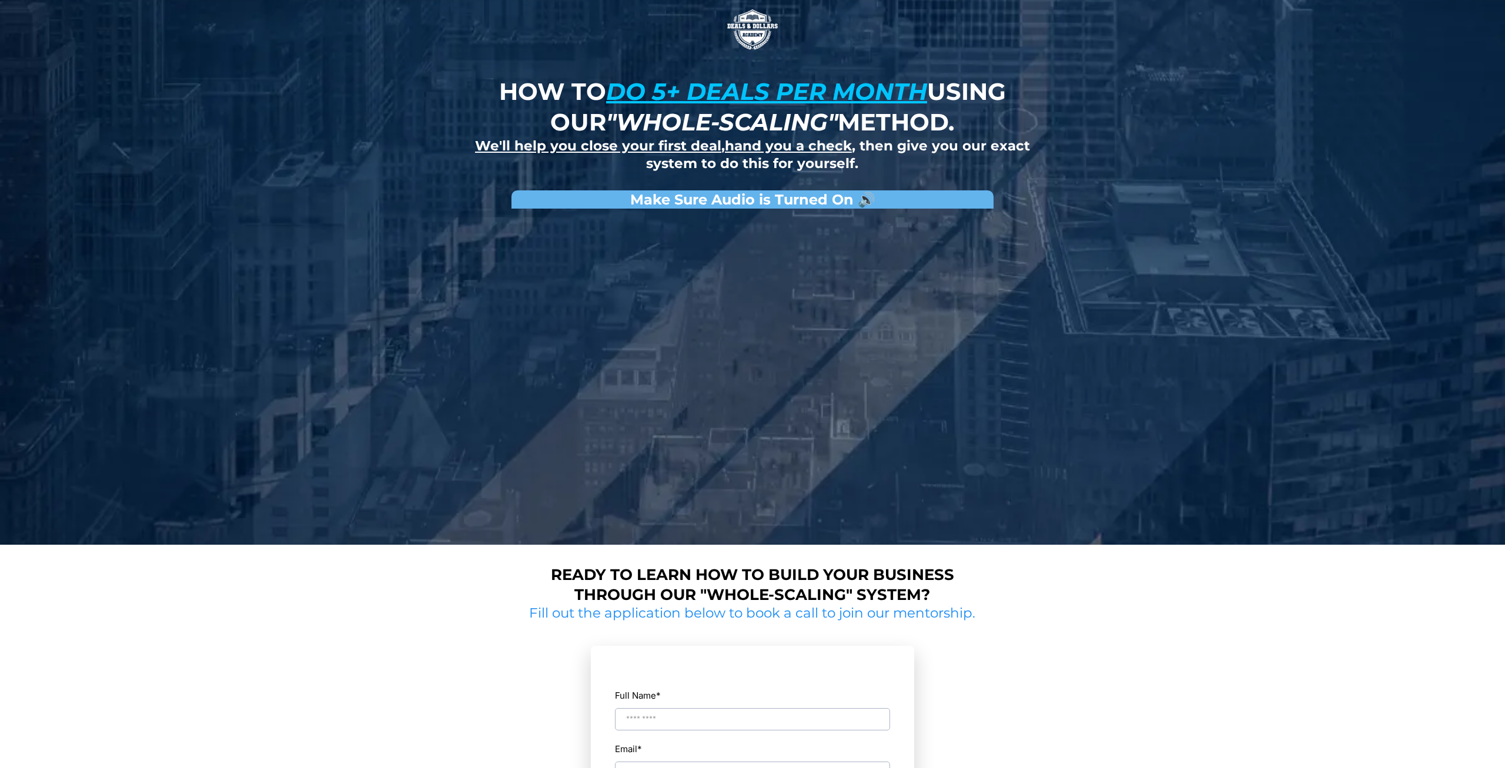
click at [272, 213] on div "How to do 5+ deals per month using our "whole-scaling" method. We'll help you c…" at bounding box center [752, 272] width 1505 height 545
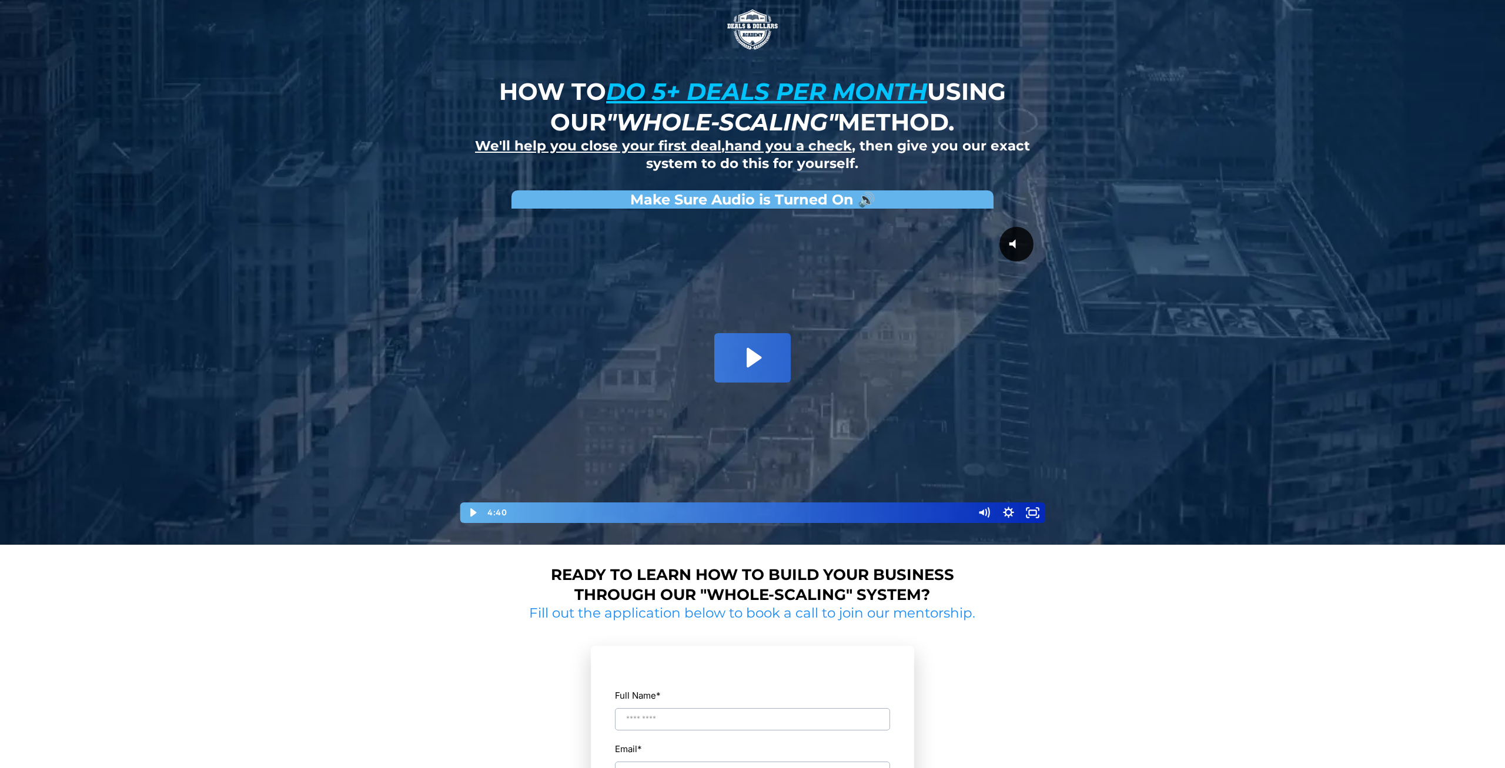
drag, startPoint x: 303, startPoint y: 308, endPoint x: 395, endPoint y: 266, distance: 101.5
click at [316, 308] on div "How to do 5+ deals per month using our "whole-scaling" method. We'll help you c…" at bounding box center [752, 272] width 1505 height 545
click at [366, 241] on div "How to do 5+ deals per month using our "whole-scaling" method. We'll help you c…" at bounding box center [752, 272] width 1505 height 545
